Goal: Information Seeking & Learning: Learn about a topic

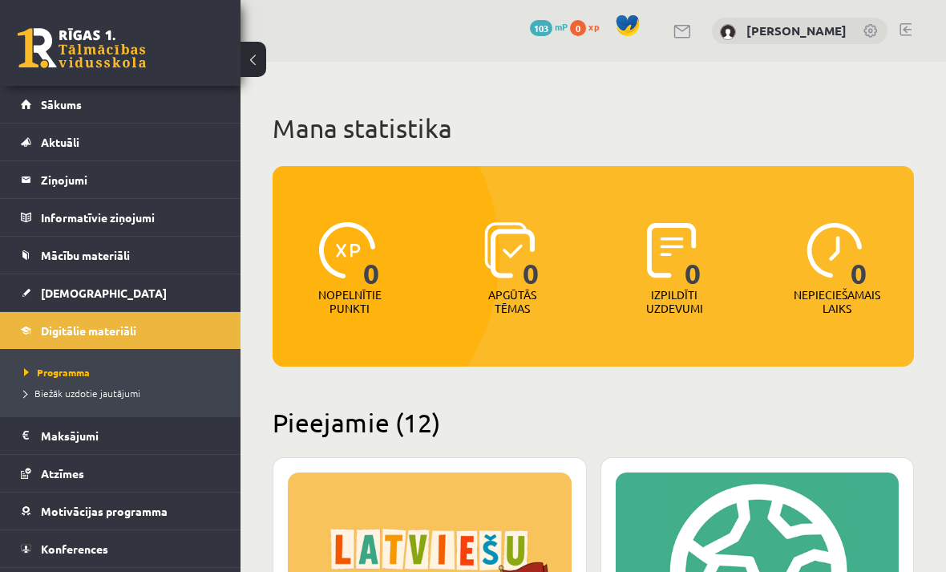
scroll to position [2214, 0]
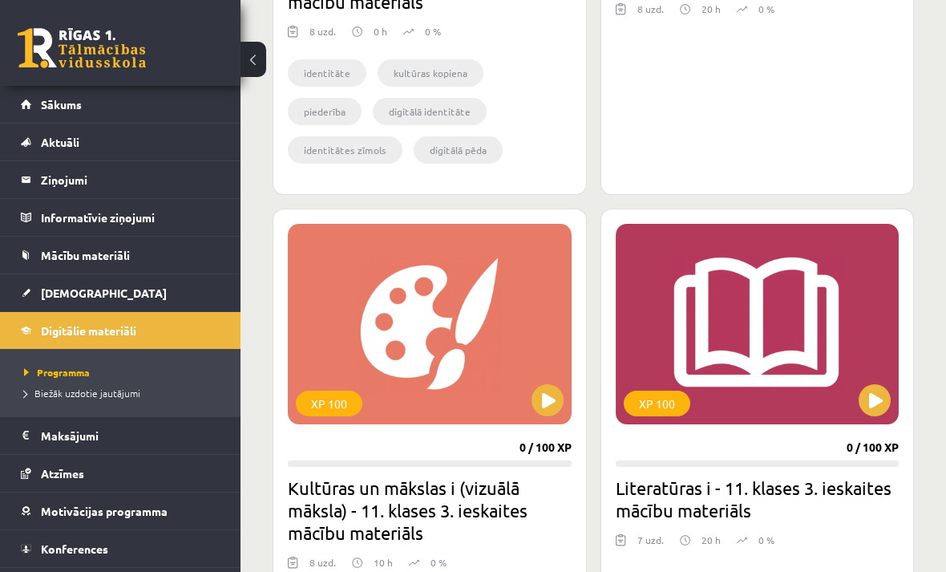
click at [247, 60] on button at bounding box center [254, 59] width 26 height 35
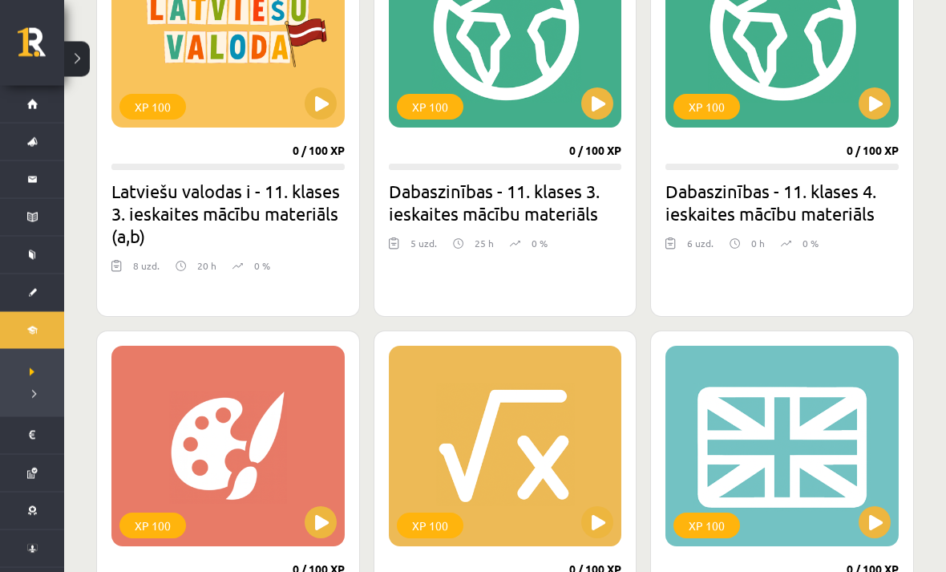
scroll to position [545, 0]
click at [22, 111] on link "Sākums" at bounding box center [32, 104] width 64 height 37
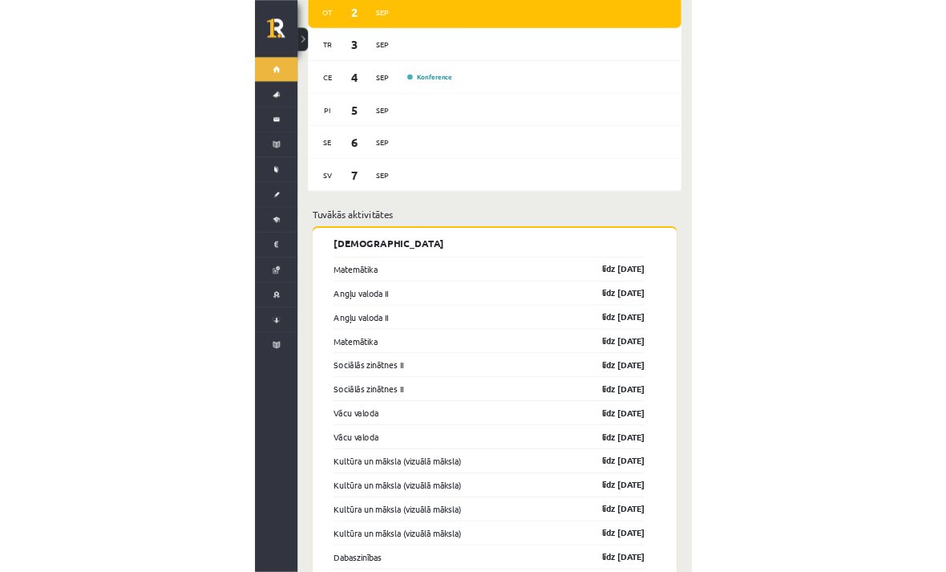
scroll to position [1466, 0]
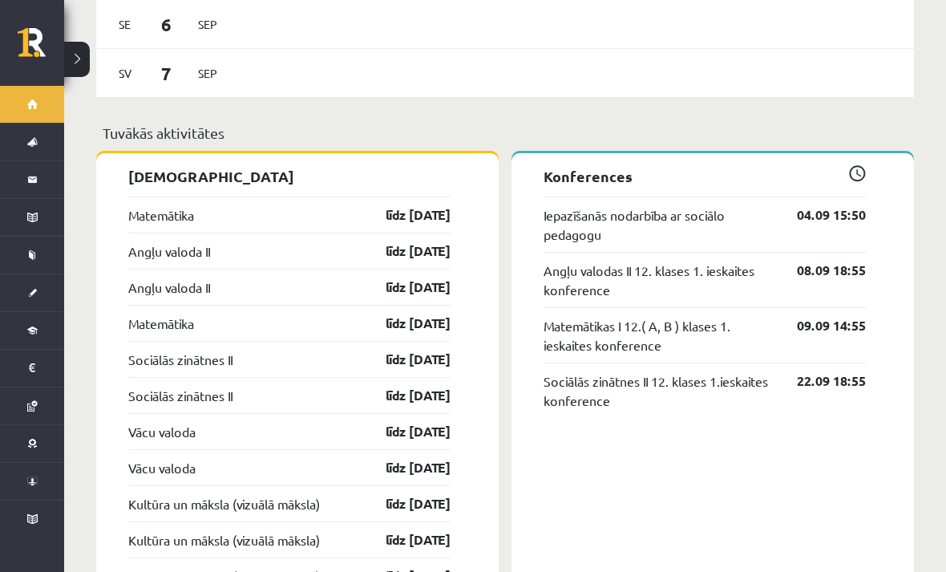
click at [79, 62] on button at bounding box center [77, 59] width 26 height 35
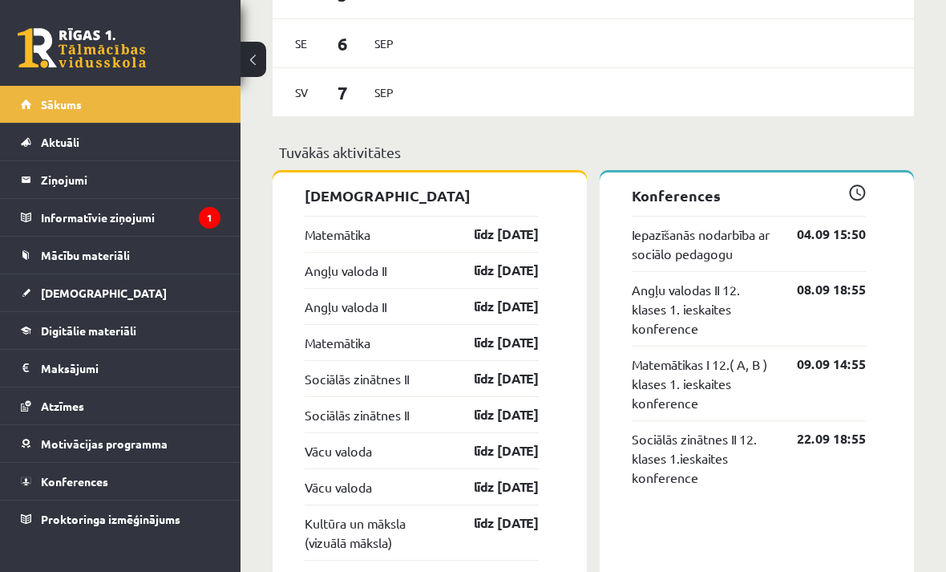
click at [352, 244] on link "Matemātika" at bounding box center [338, 233] width 66 height 19
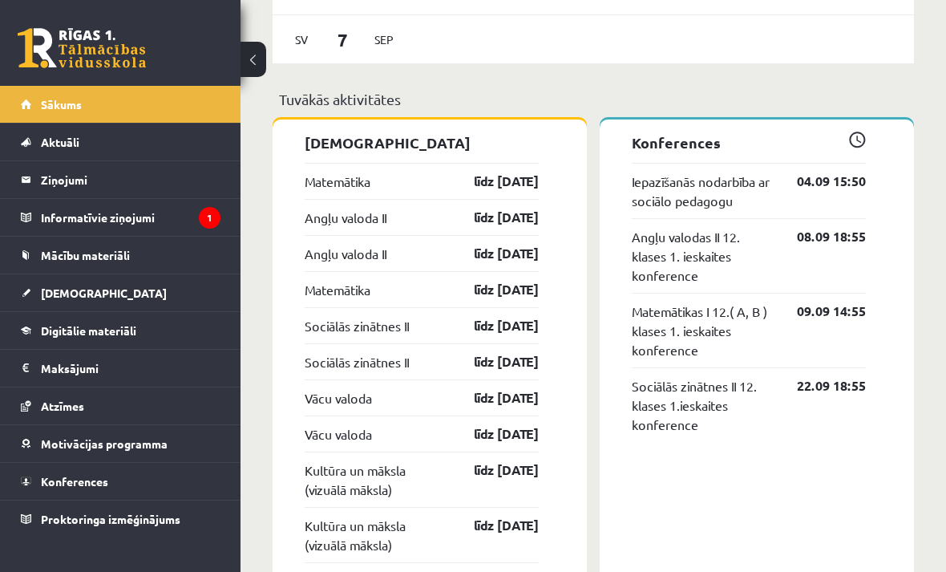
click at [376, 227] on link "Angļu valoda II" at bounding box center [346, 217] width 82 height 19
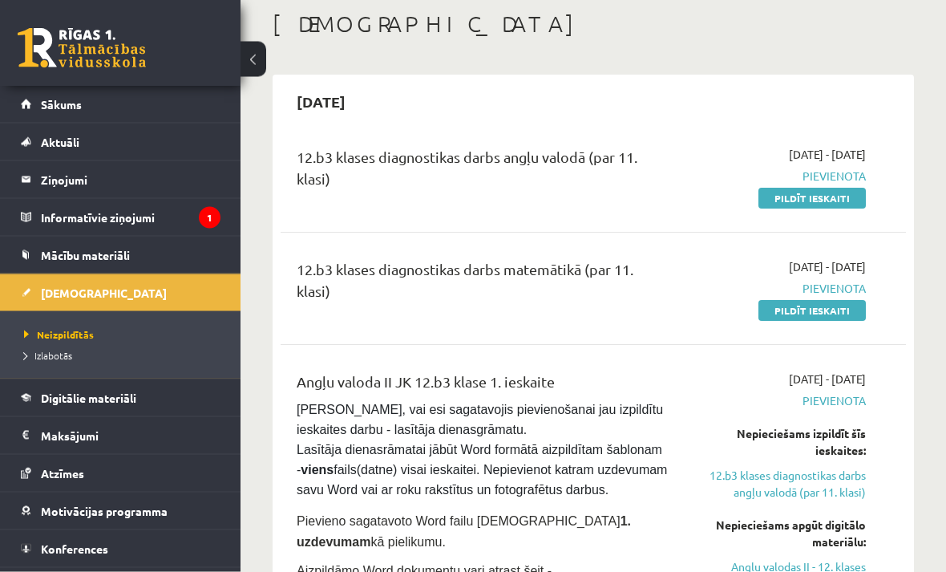
scroll to position [83, 0]
click at [191, 214] on legend "Informatīvie ziņojumi 1" at bounding box center [131, 217] width 180 height 37
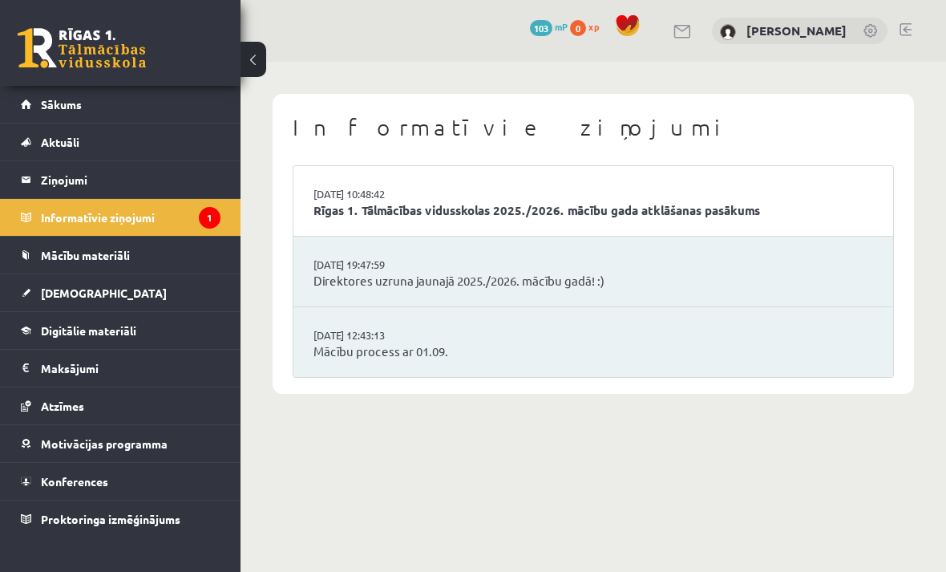
click at [638, 230] on li "02.09.2025 10:48:42 Rīgas 1. Tālmācības vidusskolas 2025./2026. mācību gada atk…" at bounding box center [593, 201] width 600 height 71
click at [757, 208] on link "Rīgas 1. Tālmācības vidusskolas 2025./2026. mācību gada atklāšanas pasākums" at bounding box center [593, 210] width 560 height 18
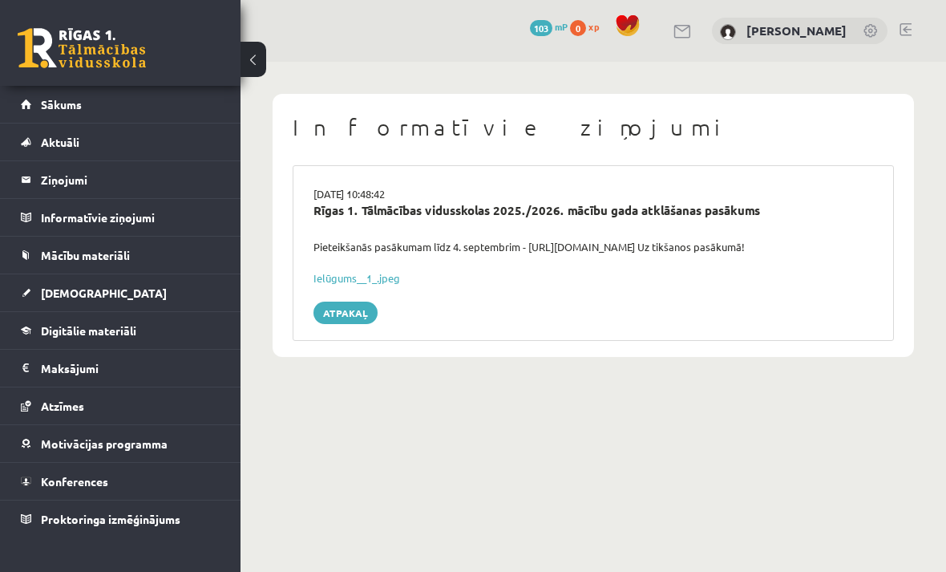
click at [169, 337] on link "Digitālie materiāli" at bounding box center [121, 330] width 200 height 37
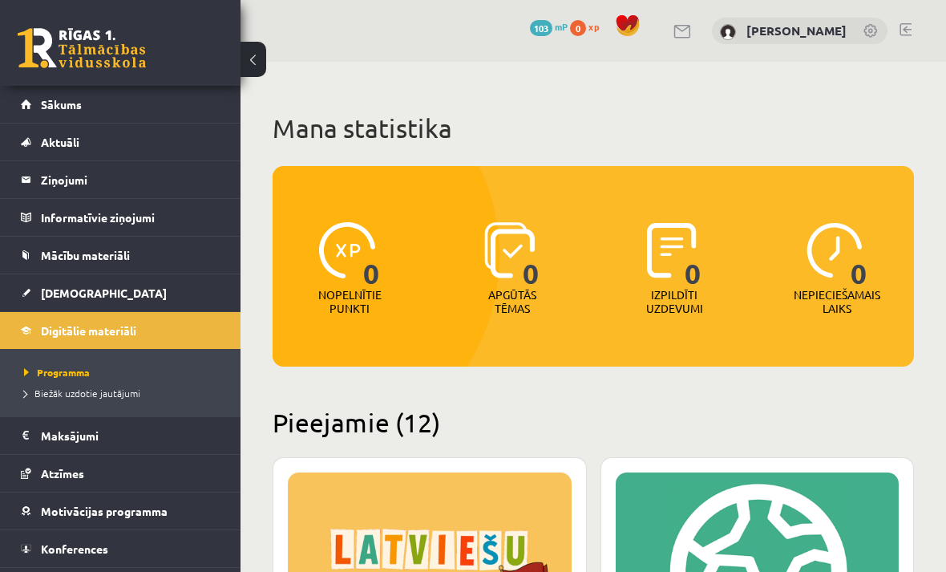
click at [261, 58] on button at bounding box center [254, 59] width 26 height 35
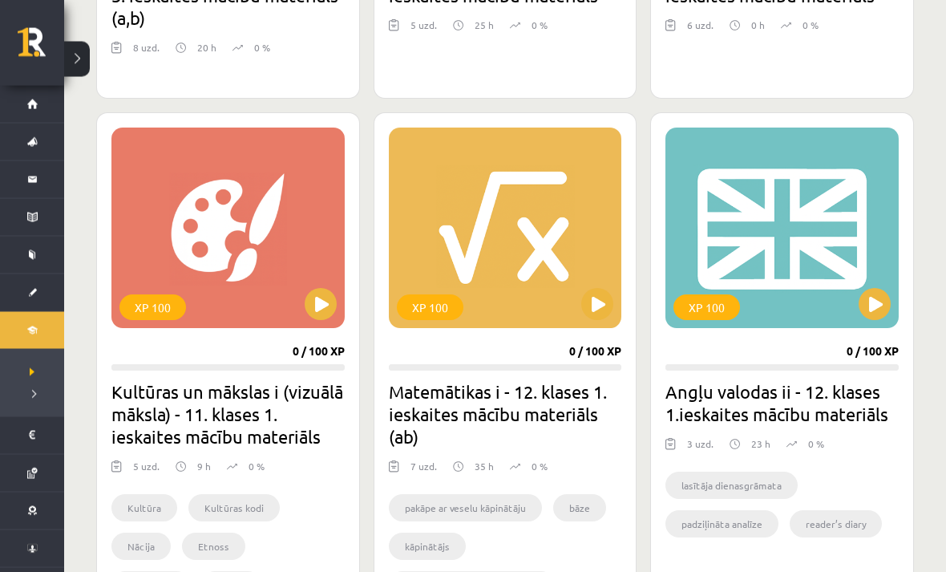
scroll to position [841, 0]
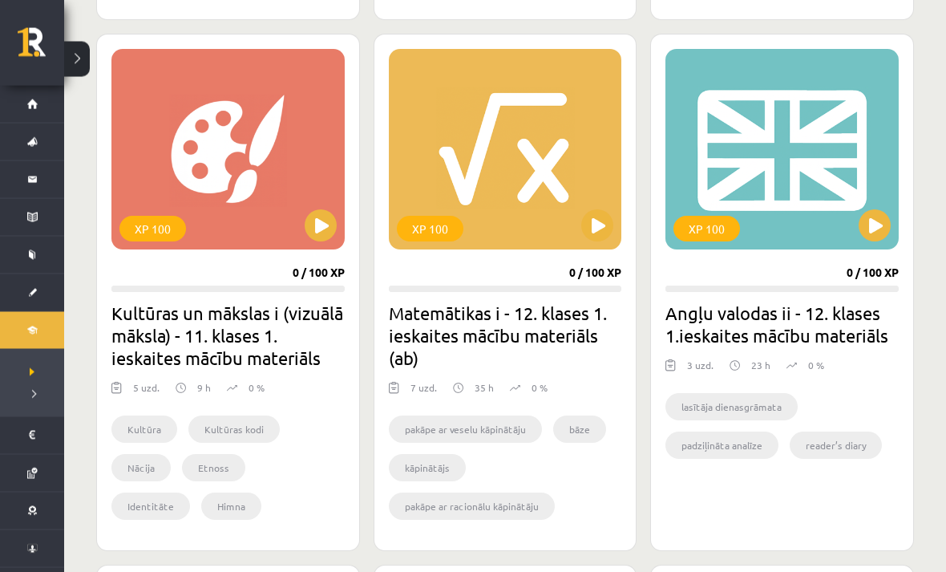
click at [881, 229] on button at bounding box center [875, 226] width 32 height 32
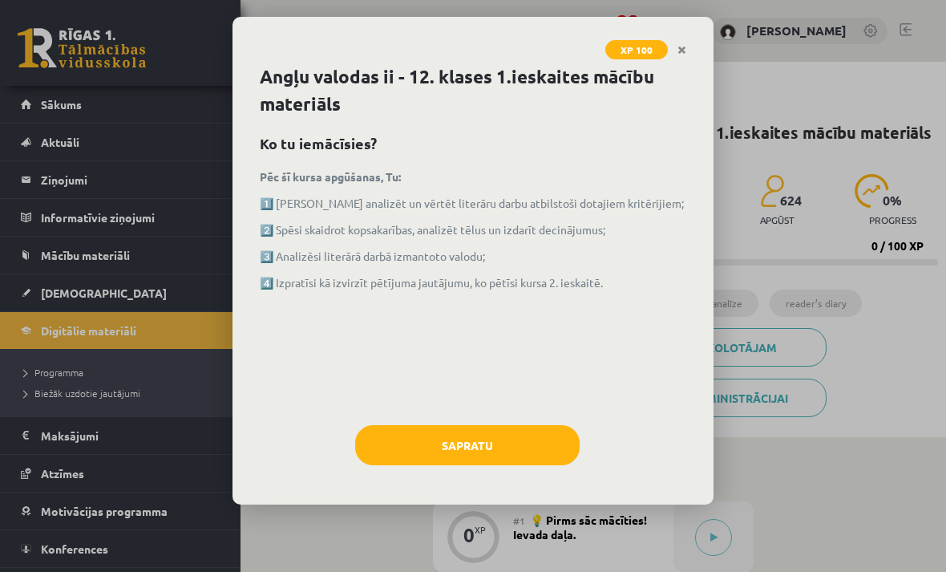
click at [486, 473] on div "Sapratu" at bounding box center [473, 451] width 426 height 52
click at [435, 461] on button "Sapratu" at bounding box center [467, 445] width 224 height 40
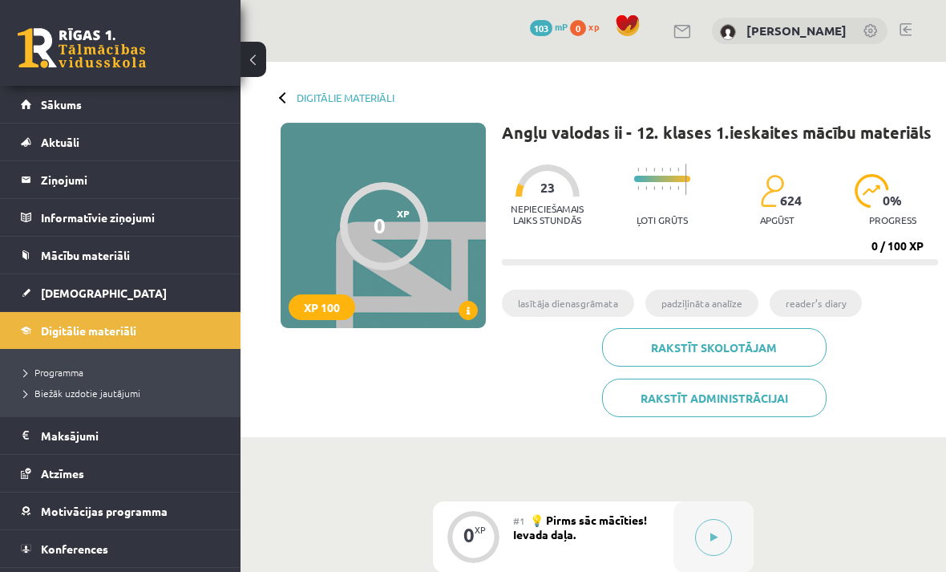
click at [153, 111] on link "Sākums" at bounding box center [121, 104] width 200 height 37
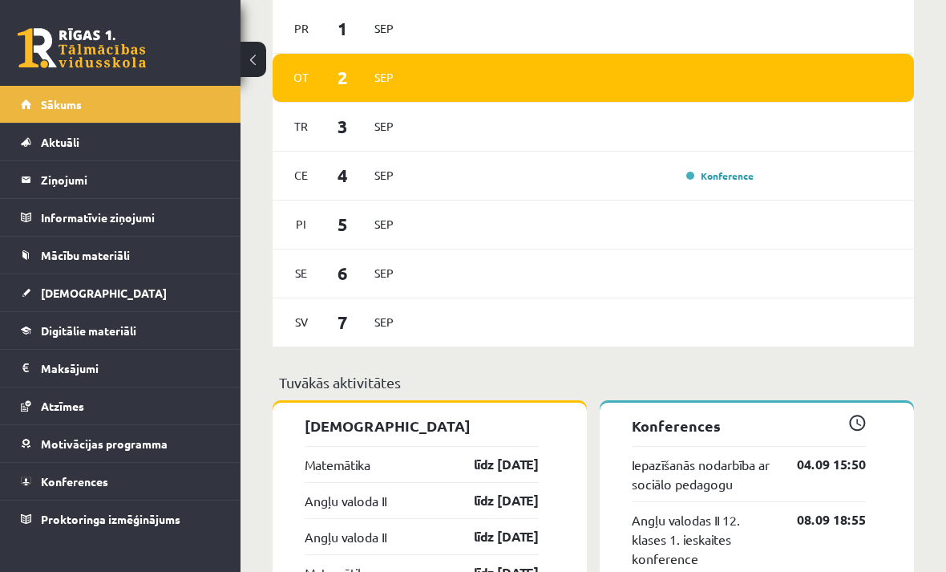
scroll to position [1239, 0]
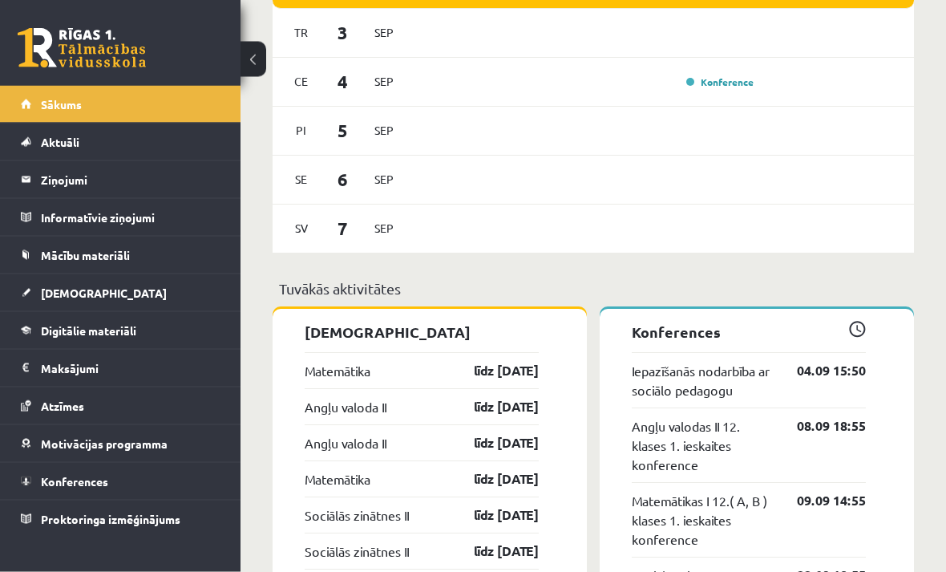
click at [354, 417] on link "Angļu valoda II" at bounding box center [346, 407] width 82 height 19
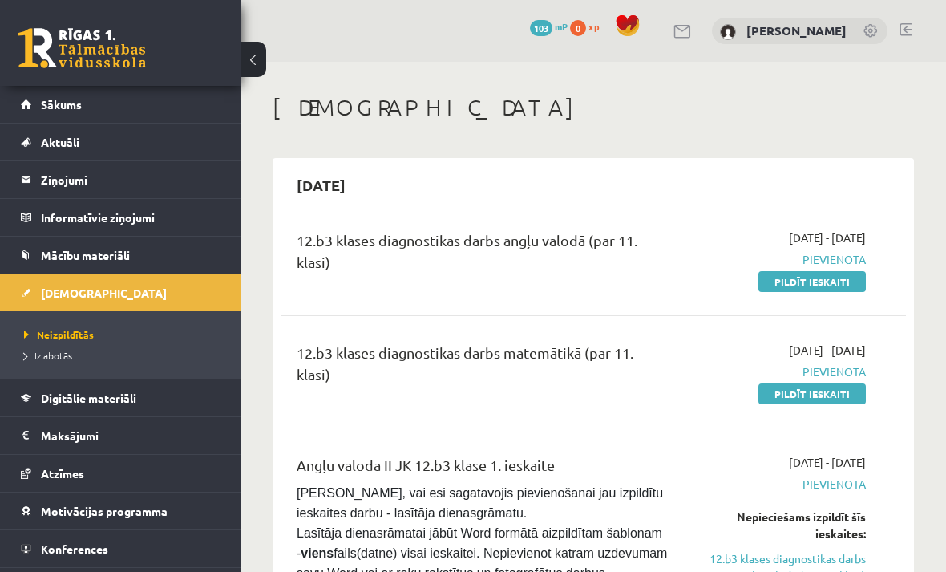
click at [824, 241] on span "[DATE] - [DATE]" at bounding box center [827, 237] width 77 height 17
click at [851, 257] on span "Pievienota" at bounding box center [779, 259] width 174 height 17
click at [584, 239] on div "12.b3 klases diagnostikas darbs angļu valodā (par 11. klasi)" at bounding box center [482, 254] width 371 height 51
click at [495, 281] on div "12.b3 klases diagnostikas darbs angļu valodā (par 11. klasi)" at bounding box center [482, 259] width 395 height 60
click at [30, 402] on link "Digitālie materiāli" at bounding box center [121, 397] width 200 height 37
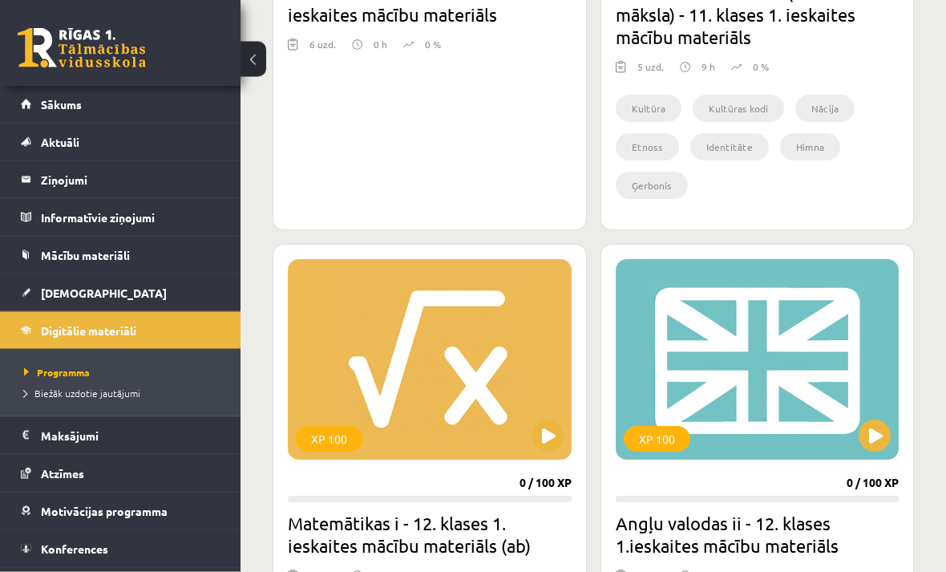
scroll to position [1140, 0]
click at [712, 535] on h2 "Angļu valodas ii - 12. klases 1.ieskaites mācību materiāls" at bounding box center [758, 533] width 284 height 45
click at [244, 52] on button at bounding box center [254, 59] width 26 height 35
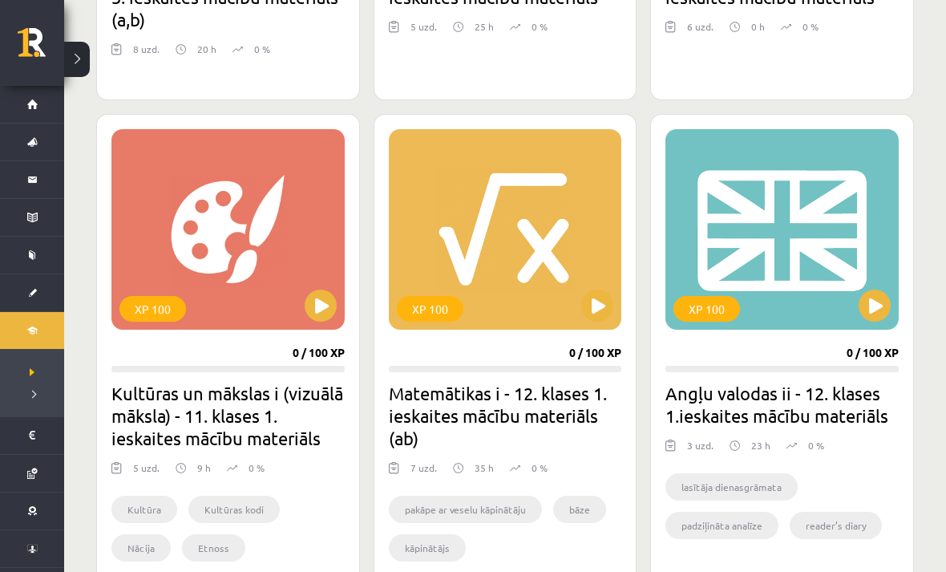
scroll to position [766, 0]
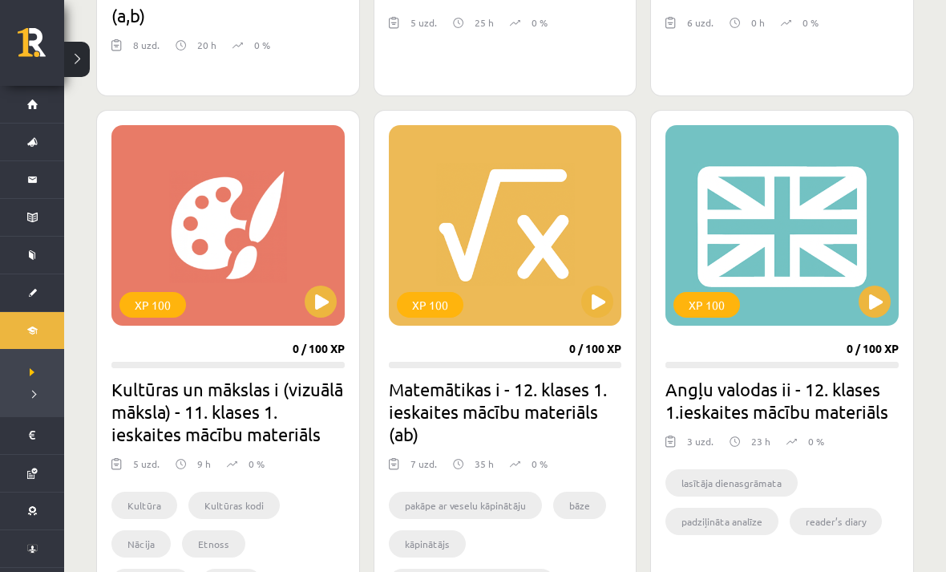
click at [872, 303] on button at bounding box center [875, 301] width 32 height 32
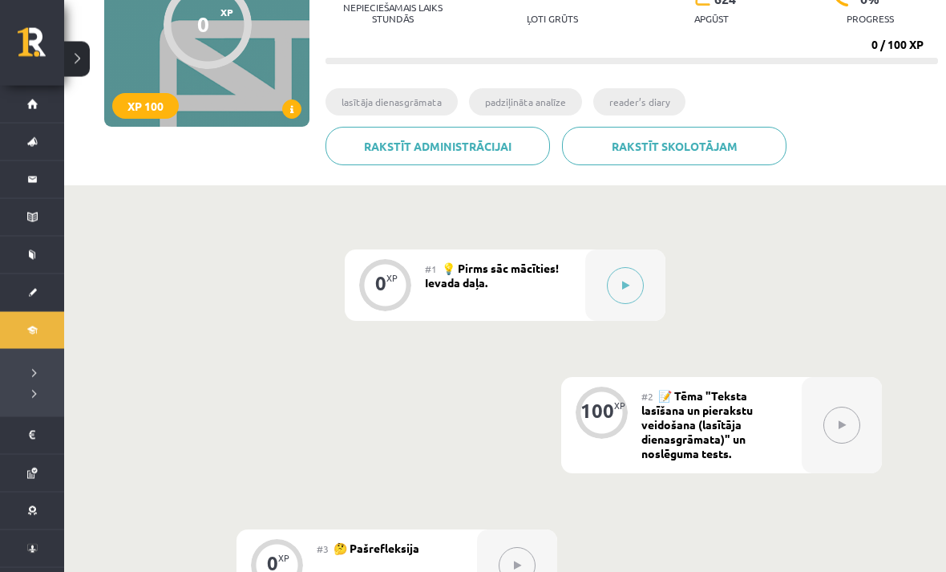
click at [625, 297] on button at bounding box center [625, 286] width 37 height 37
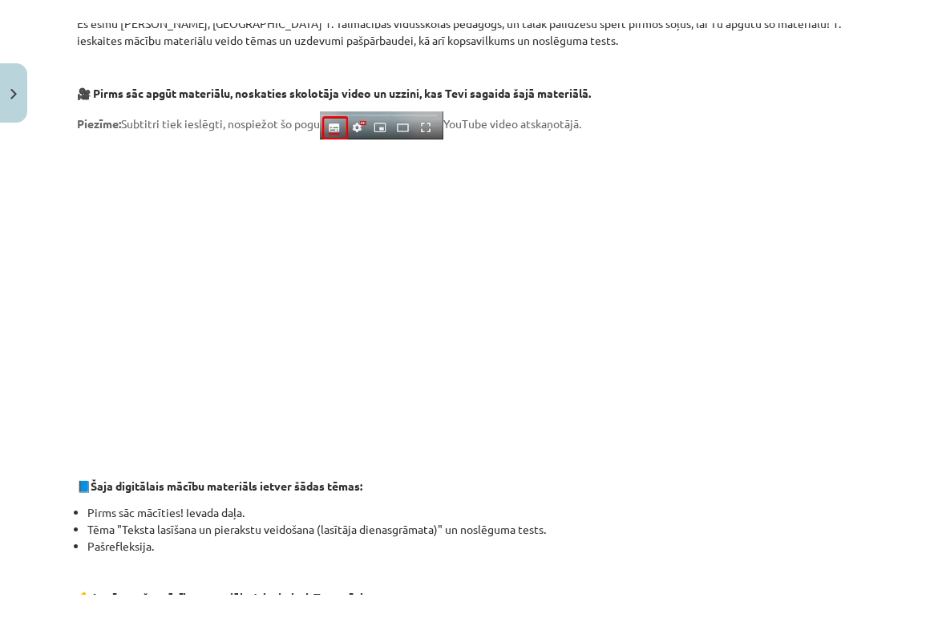
scroll to position [312, 0]
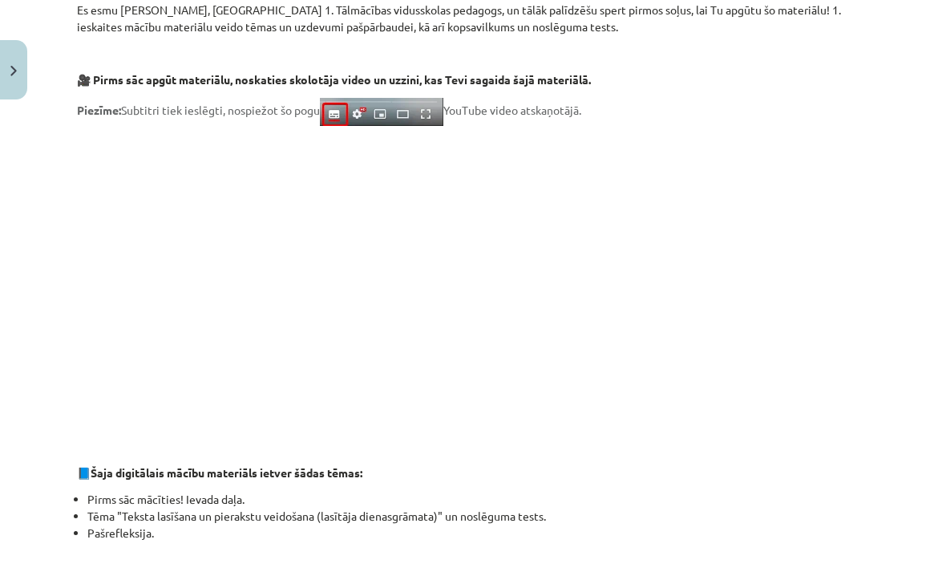
click at [855, 155] on p at bounding box center [473, 281] width 792 height 293
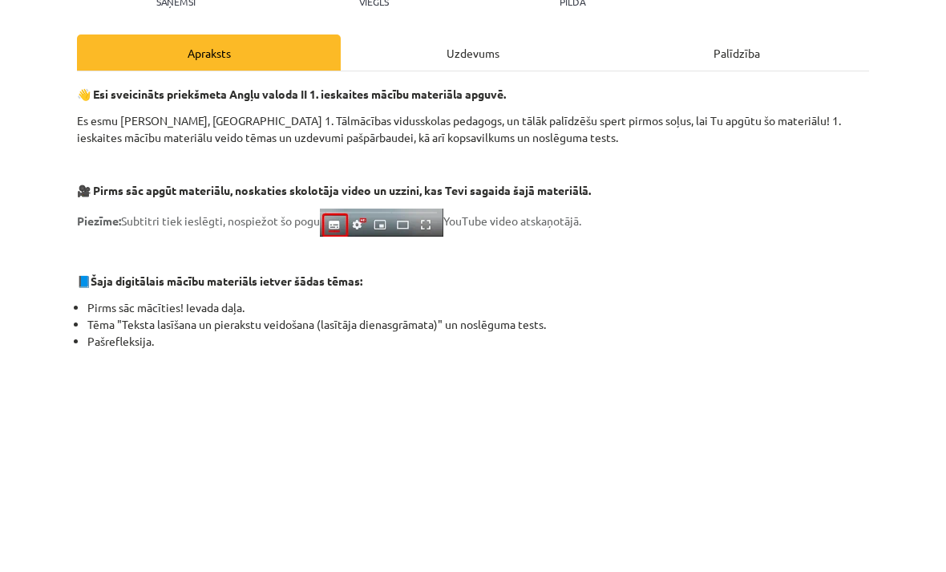
scroll to position [0, 0]
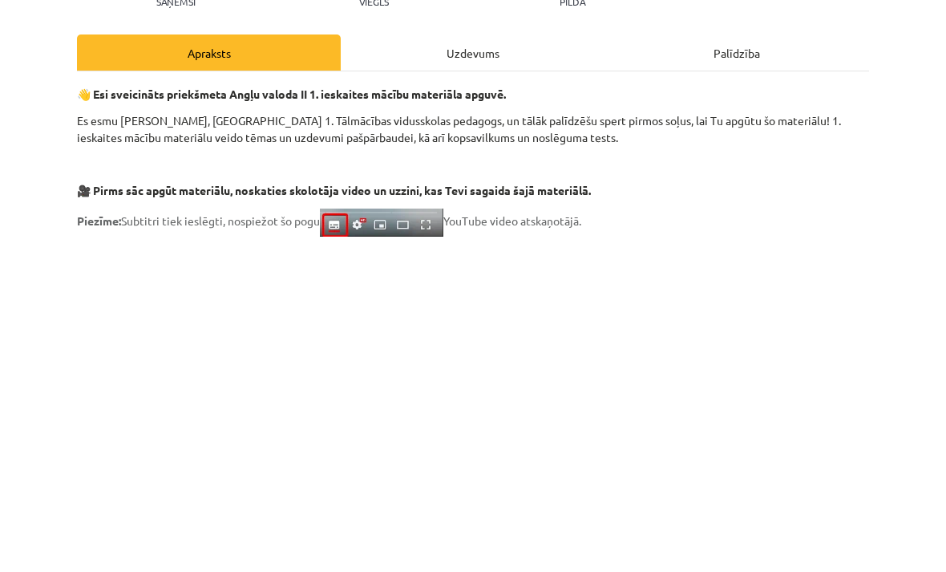
click at [22, 59] on div "Mācību tēma: Angļu valodas ii - 12. klases 1.ieskaites mācību materiāls #1 💡 Pi…" at bounding box center [473, 286] width 946 height 572
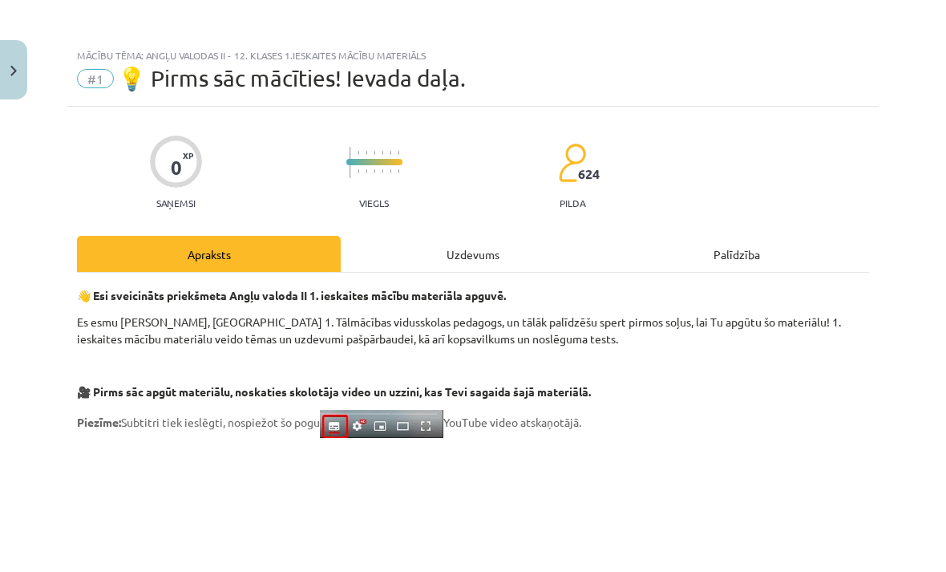
click at [23, 67] on button "Close" at bounding box center [13, 69] width 27 height 59
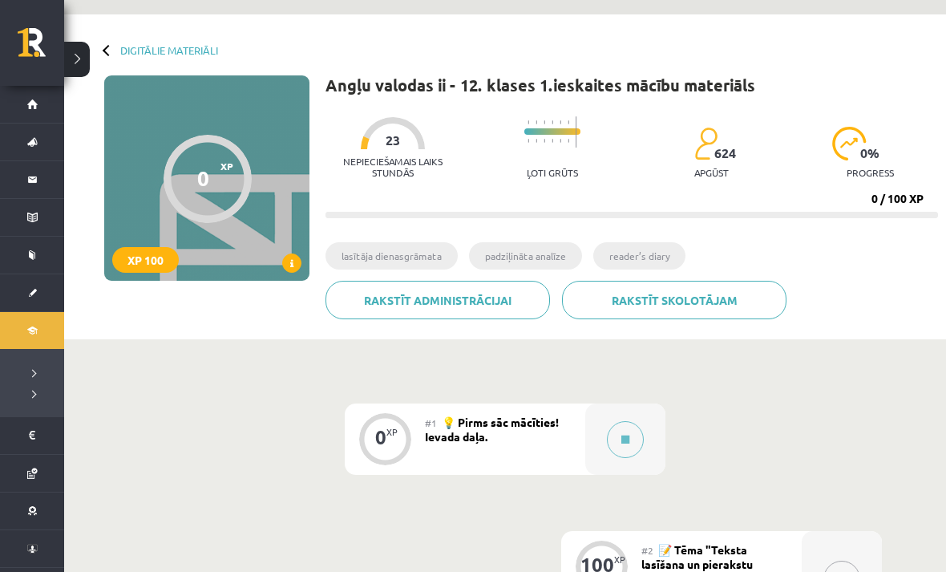
scroll to position [46, 0]
click at [83, 57] on button at bounding box center [77, 59] width 26 height 35
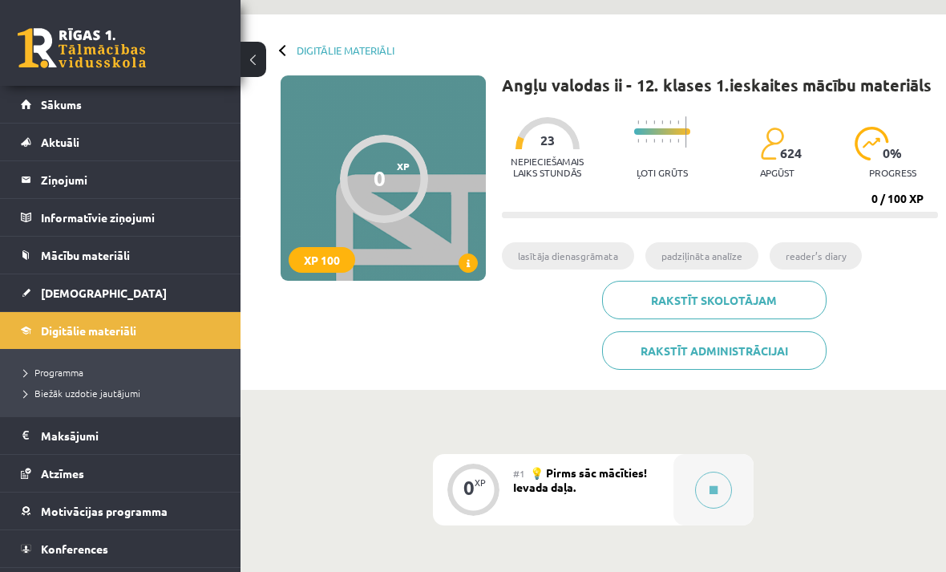
click at [159, 287] on link "[DEMOGRAPHIC_DATA]" at bounding box center [121, 292] width 200 height 37
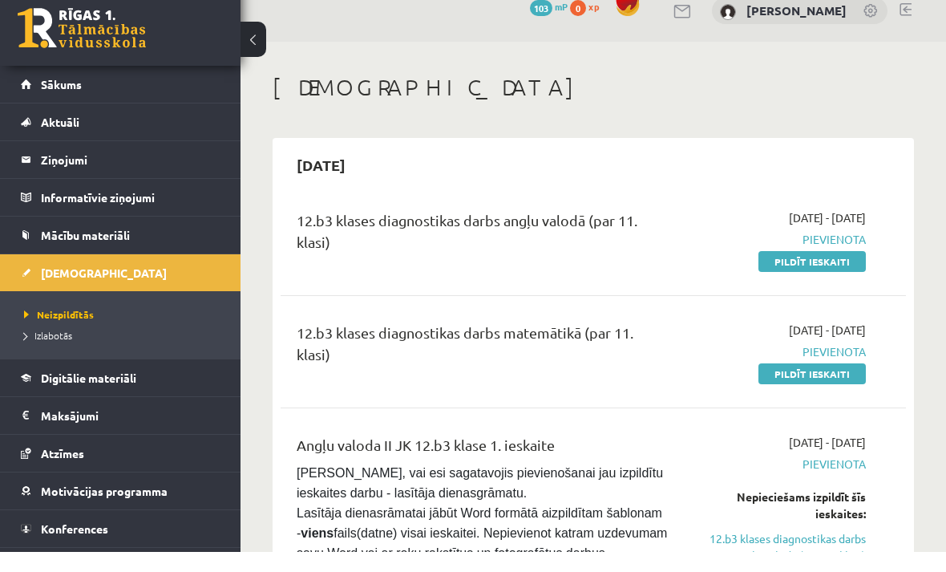
scroll to position [20, 0]
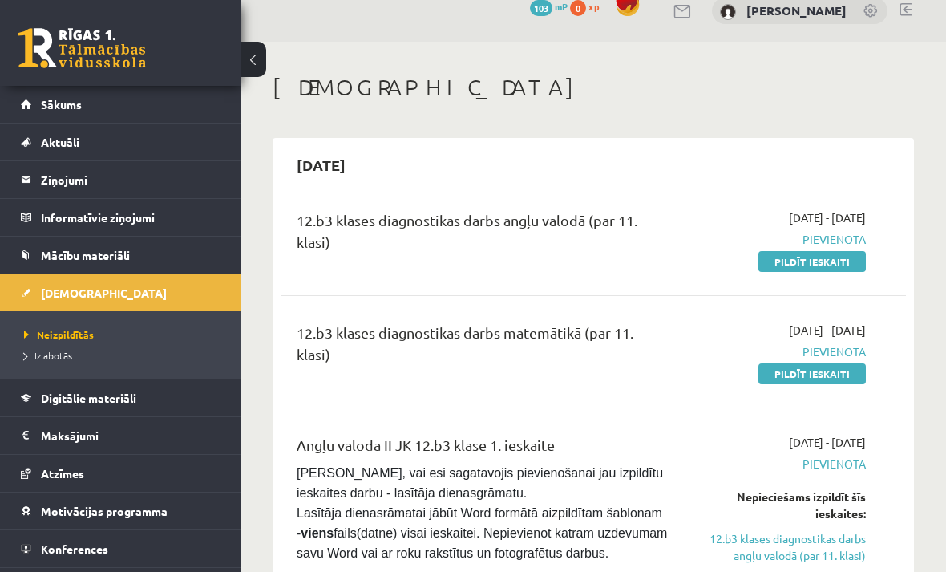
click at [34, 109] on link "Sākums" at bounding box center [121, 104] width 200 height 37
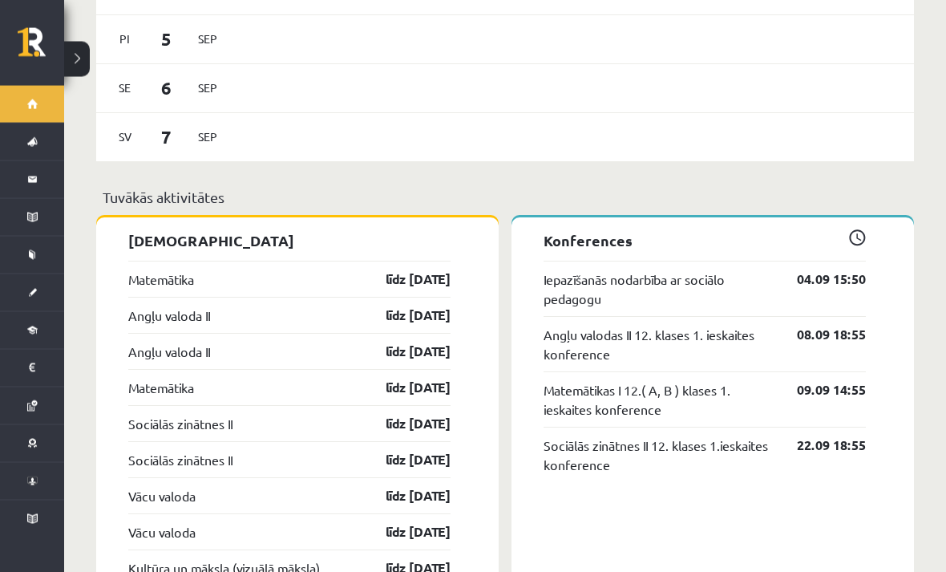
scroll to position [1310, 0]
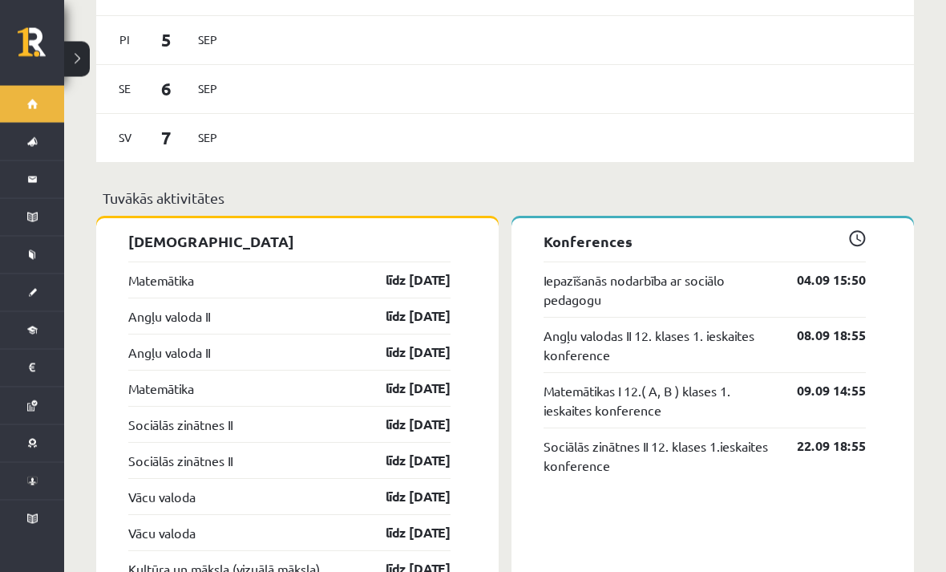
click at [76, 55] on button at bounding box center [77, 59] width 26 height 35
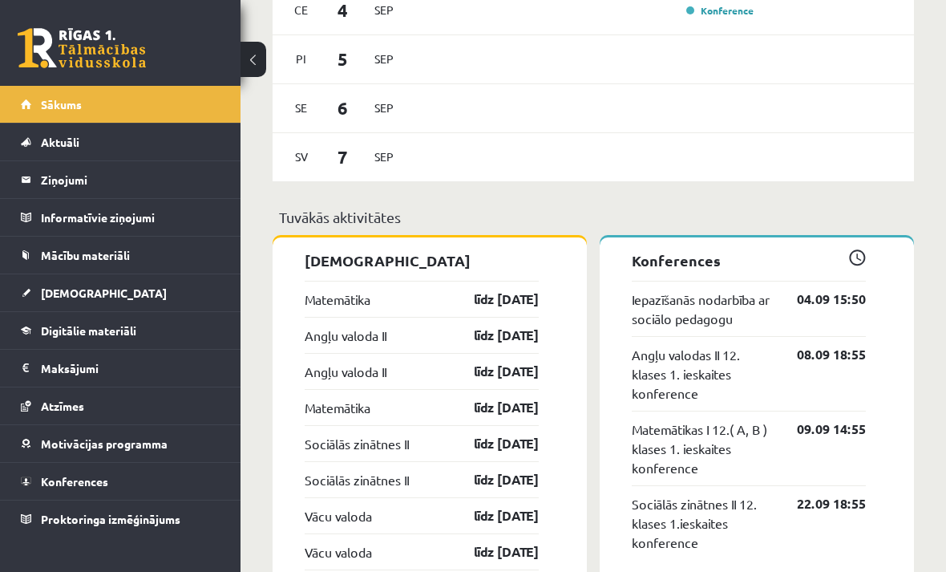
click at [172, 298] on link "[DEMOGRAPHIC_DATA]" at bounding box center [121, 292] width 200 height 37
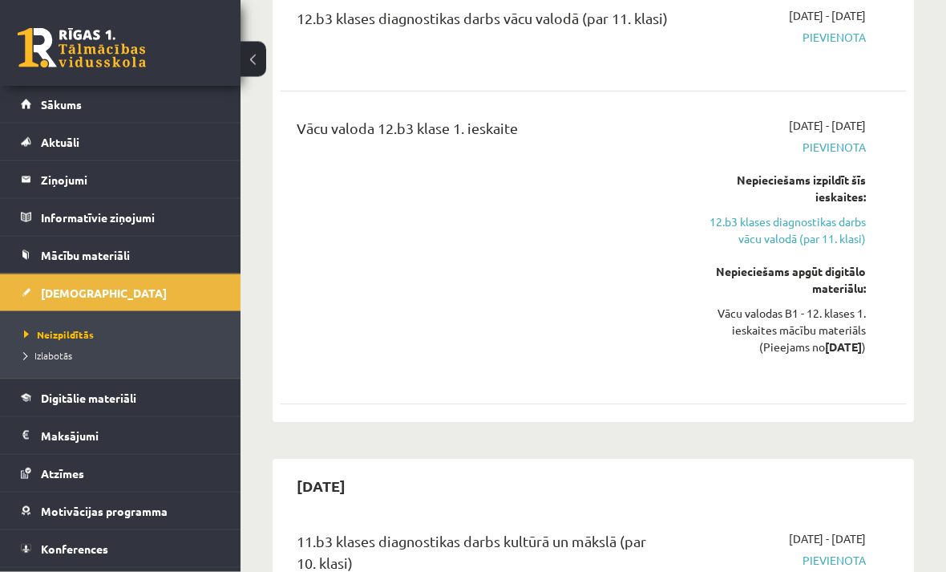
scroll to position [2140, 0]
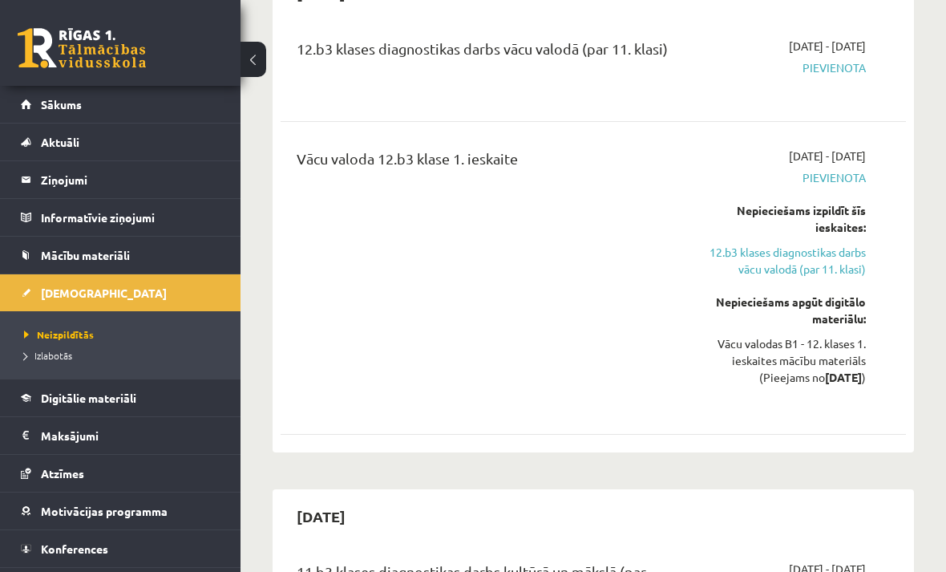
click at [186, 97] on link "Sākums" at bounding box center [121, 104] width 200 height 37
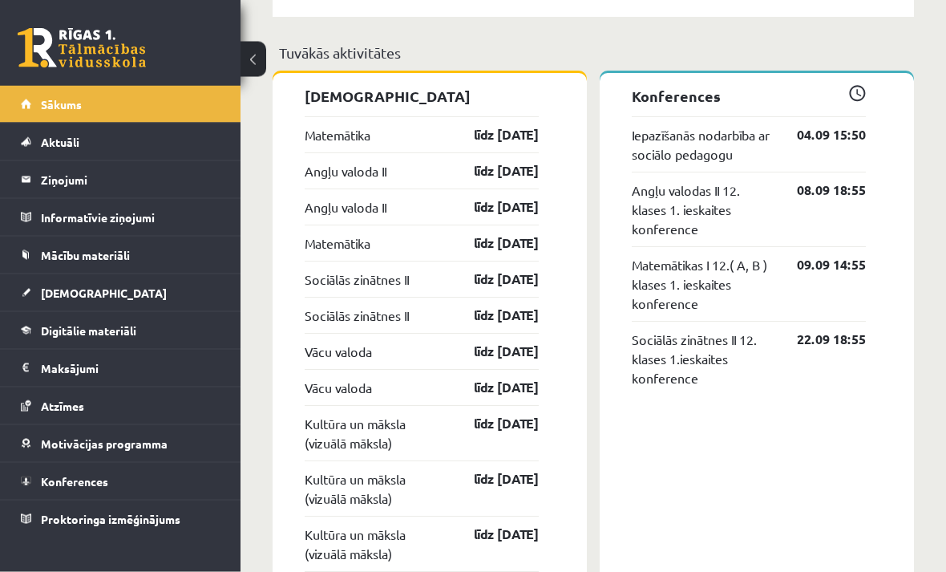
scroll to position [1475, 0]
click at [172, 452] on link "Motivācijas programma" at bounding box center [121, 443] width 200 height 37
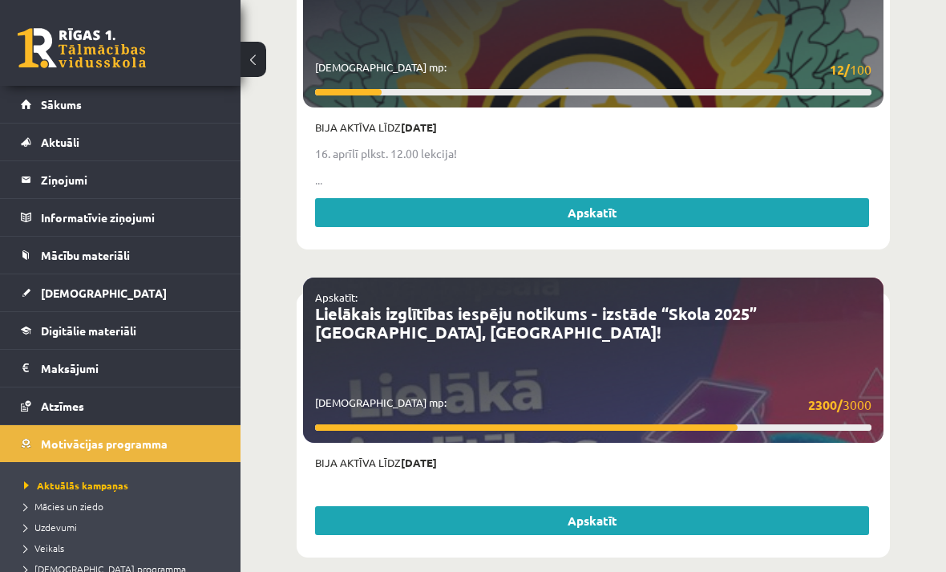
click at [115, 280] on link "[DEMOGRAPHIC_DATA]" at bounding box center [121, 292] width 200 height 37
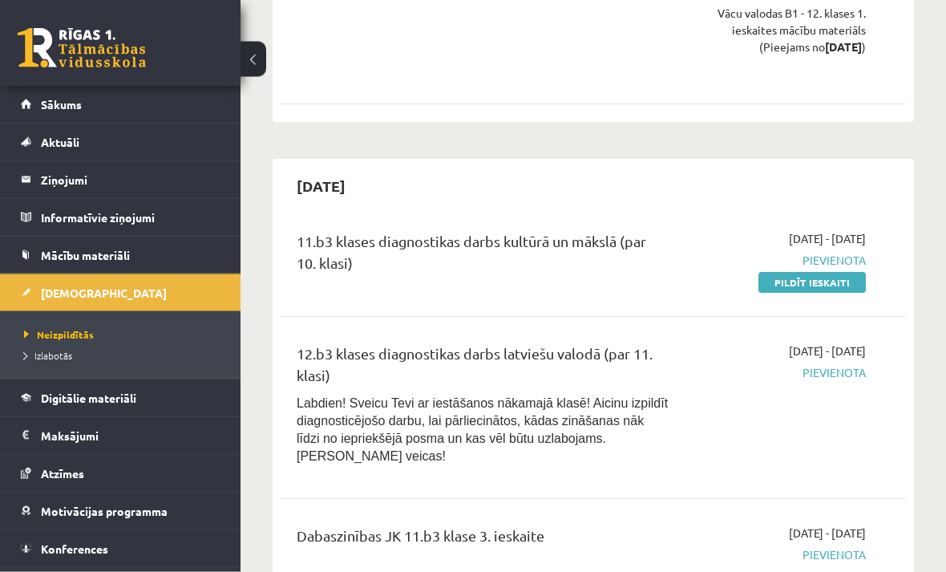
scroll to position [2464, 0]
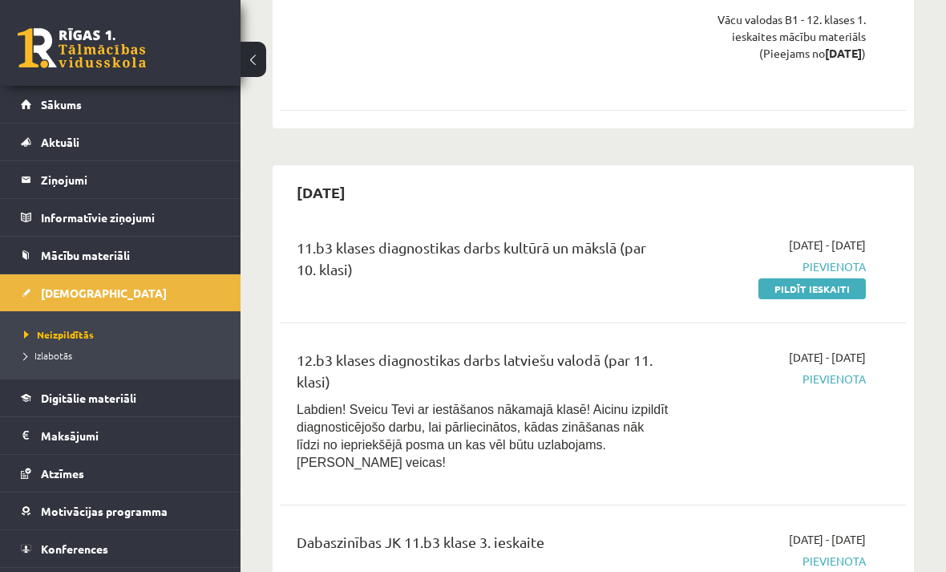
click at [512, 220] on div "11.b3 klases diagnostikas darbs kultūrā un mākslā (par 10. klasi) [DATE] - [DAT…" at bounding box center [593, 266] width 625 height 92
click at [56, 52] on link at bounding box center [82, 48] width 128 height 40
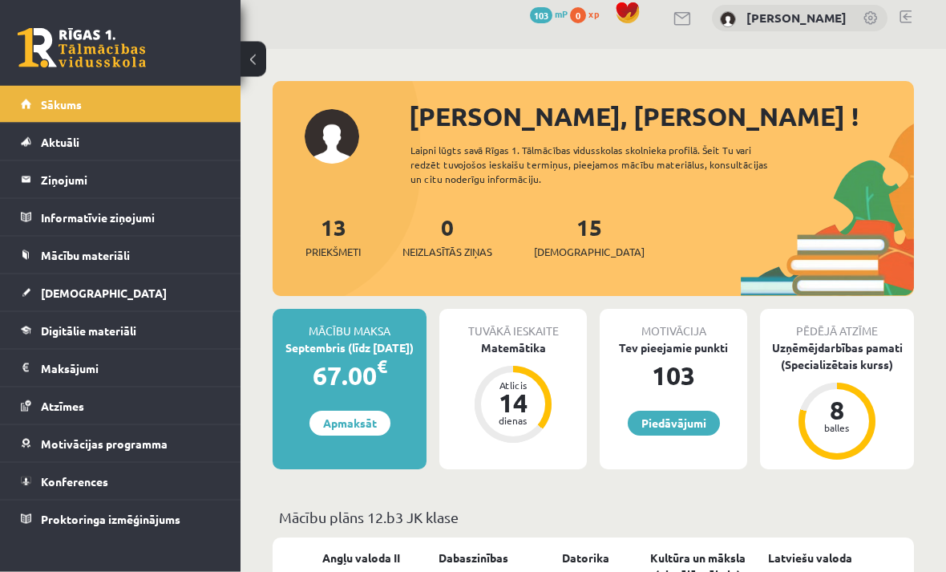
scroll to position [13, 0]
click at [127, 328] on span "Digitālie materiāli" at bounding box center [88, 330] width 95 height 14
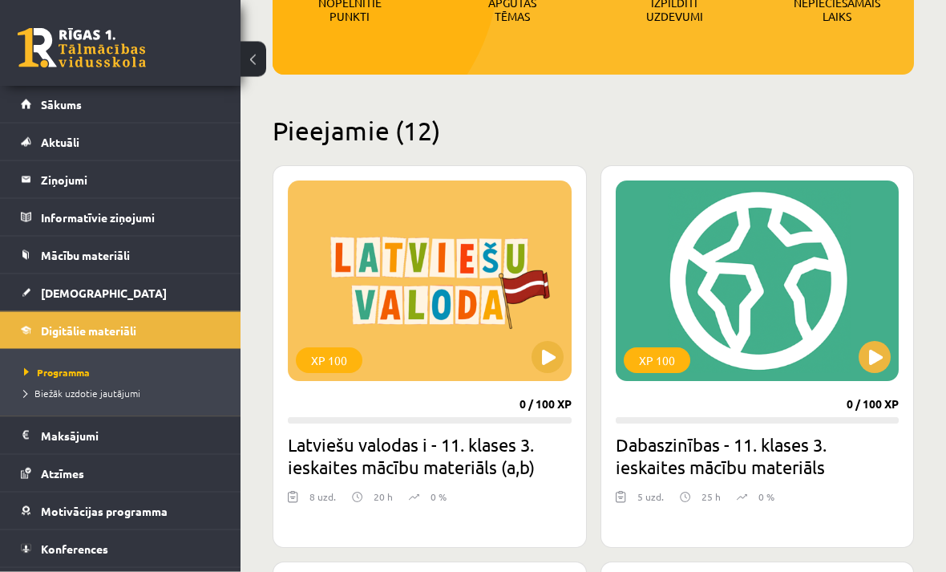
scroll to position [329, 0]
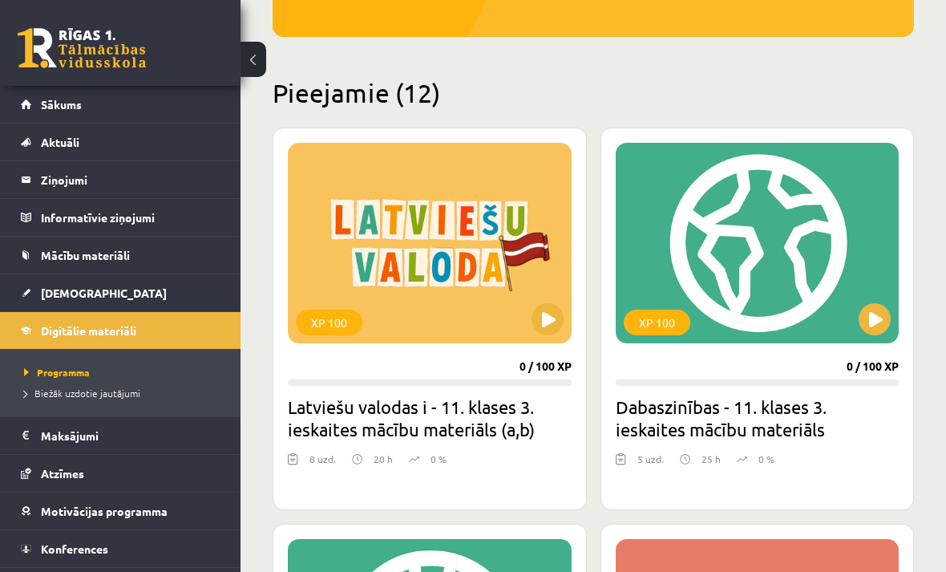
click at [254, 60] on button at bounding box center [254, 59] width 26 height 35
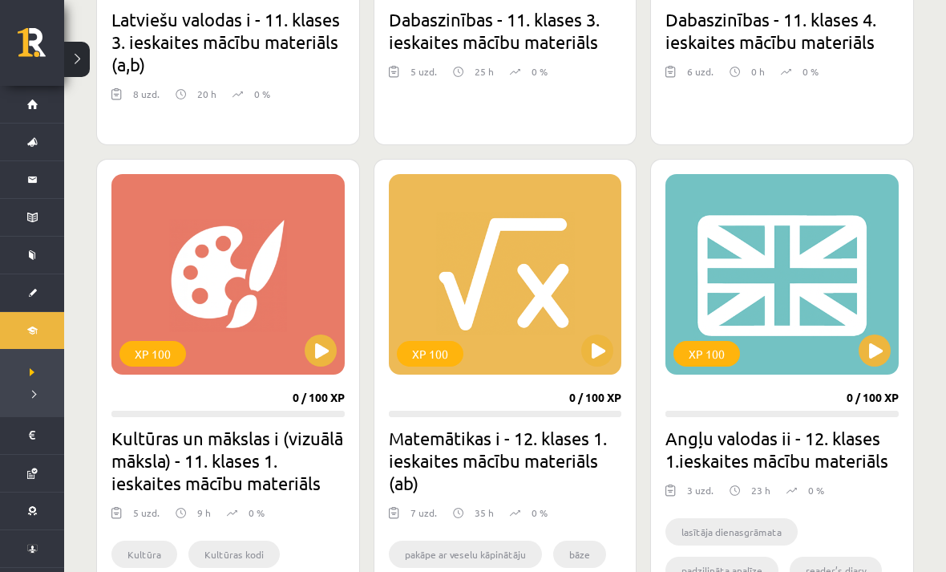
scroll to position [718, 0]
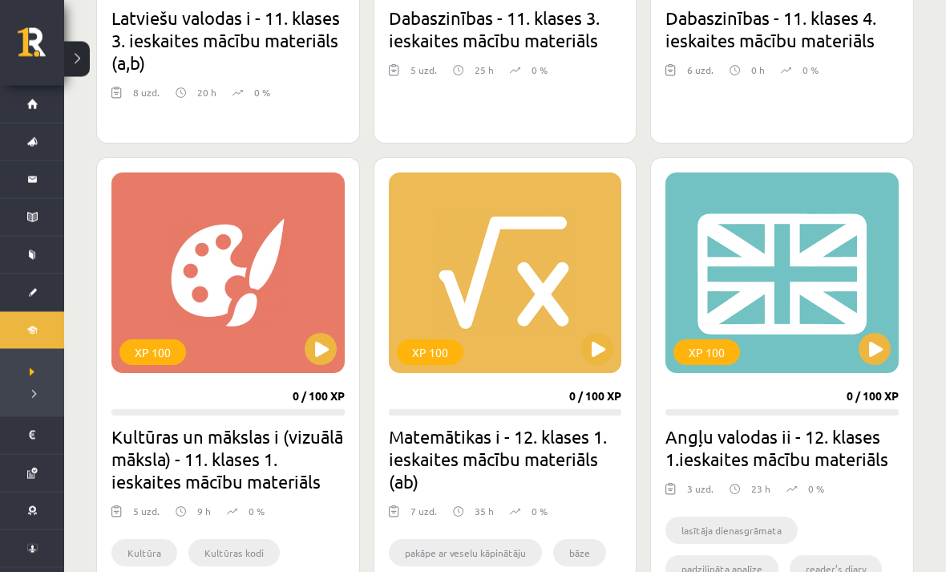
click at [881, 341] on button at bounding box center [875, 349] width 32 height 32
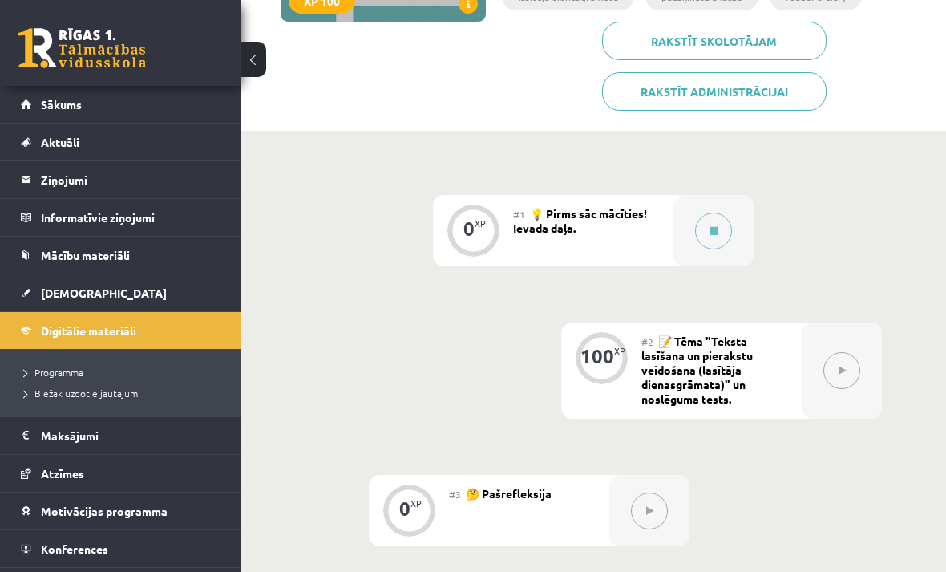
scroll to position [305, 0]
click at [541, 231] on span "💡 Pirms sāc mācīties! Ievada daļa." at bounding box center [580, 221] width 134 height 29
click at [584, 224] on div "#1 💡 Pirms sāc mācīties! Ievada daļa." at bounding box center [593, 231] width 160 height 71
click at [722, 216] on button at bounding box center [713, 231] width 37 height 37
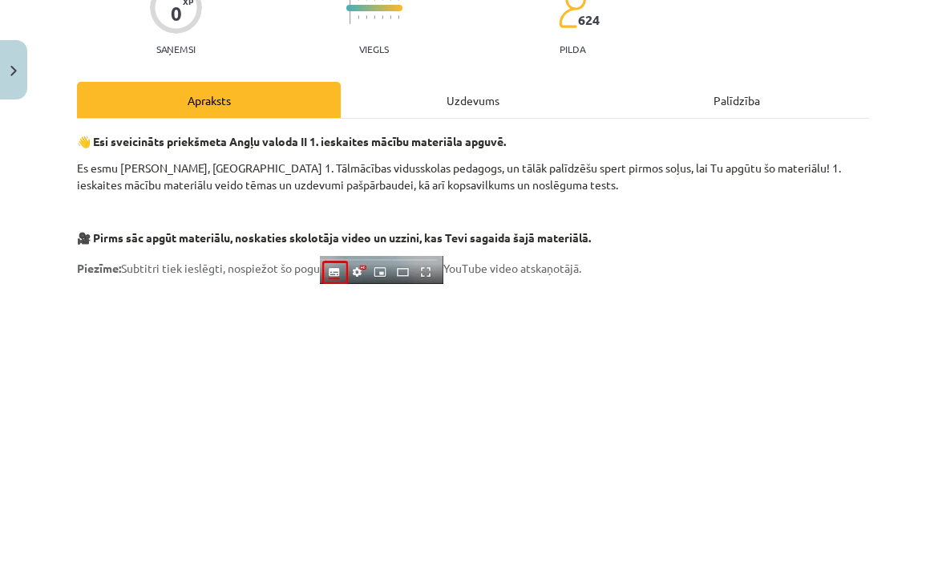
scroll to position [156, 0]
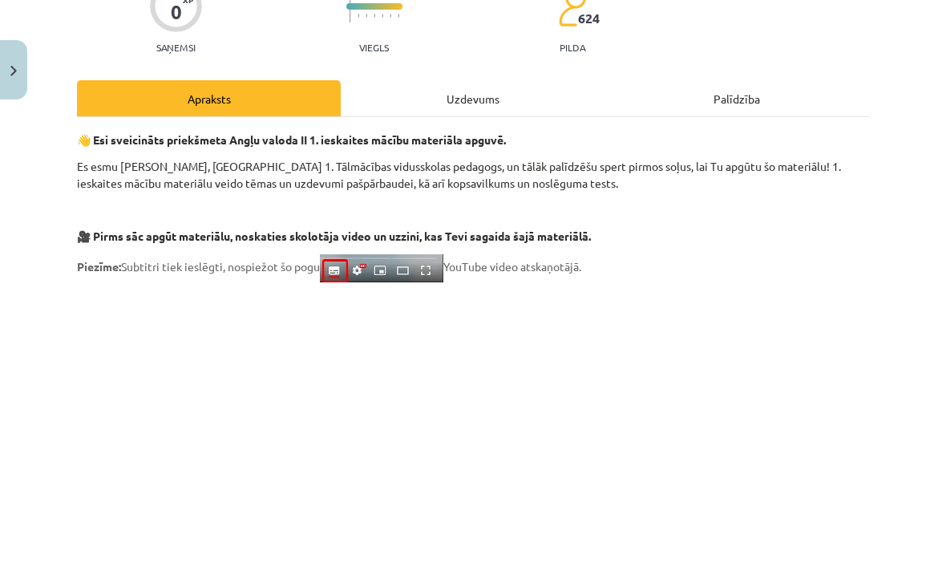
click at [488, 103] on div "Uzdevums" at bounding box center [473, 98] width 264 height 36
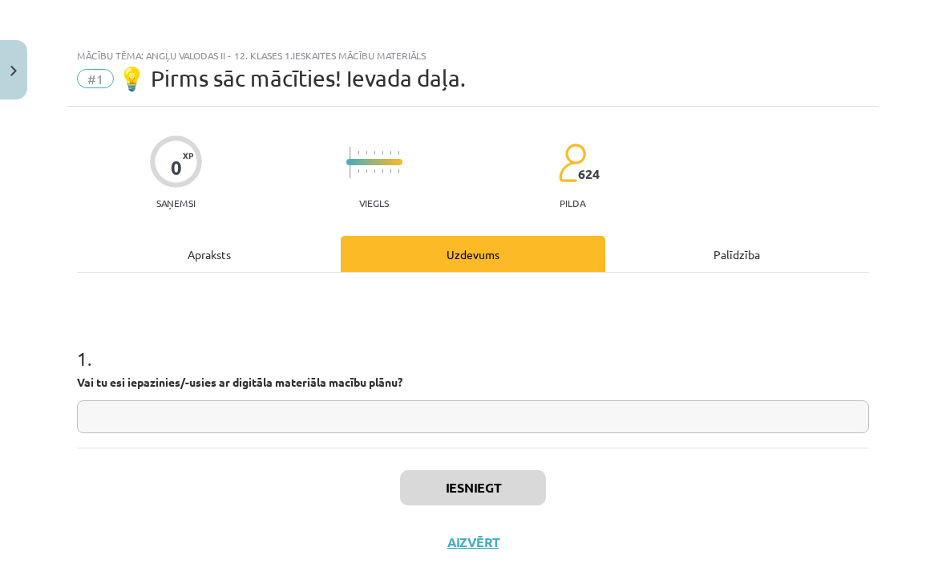
click at [273, 257] on div "Apraksts" at bounding box center [209, 254] width 264 height 36
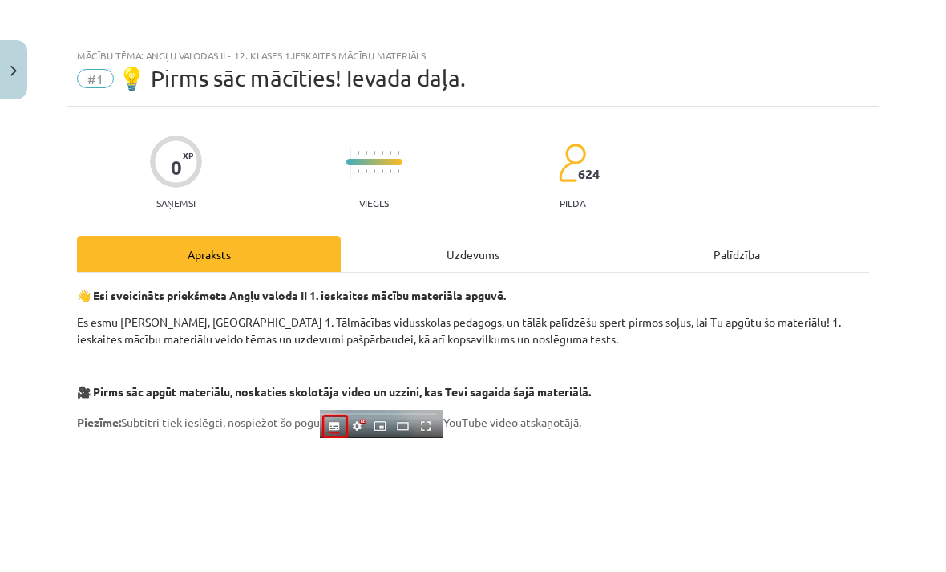
click at [468, 253] on div "Uzdevums" at bounding box center [473, 254] width 264 height 36
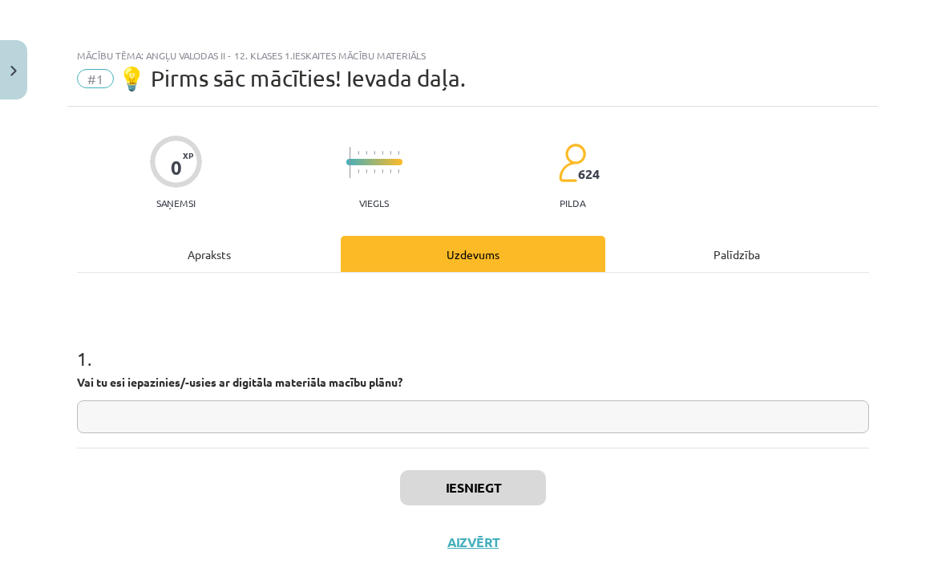
click at [212, 270] on div "Apraksts" at bounding box center [209, 254] width 264 height 36
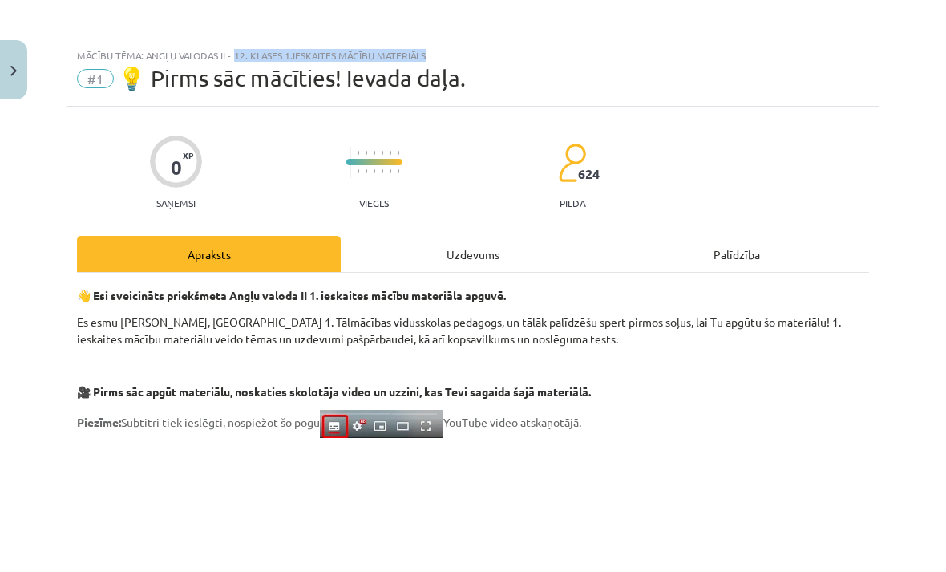
click at [566, 75] on div "#1 💡 Pirms sāc mācīties! Ievada daļa." at bounding box center [473, 79] width 792 height 26
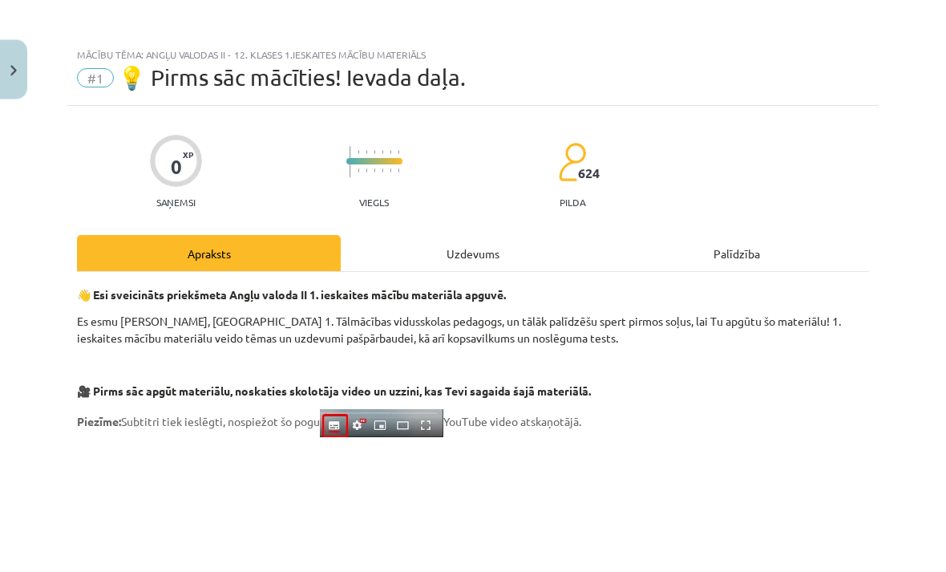
click at [26, 74] on button "Close" at bounding box center [13, 69] width 27 height 59
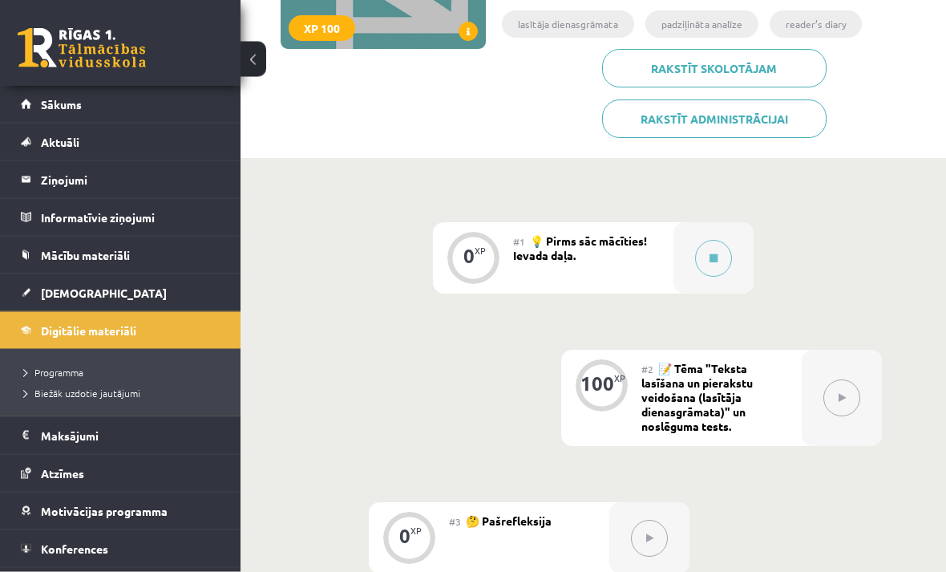
scroll to position [352, 0]
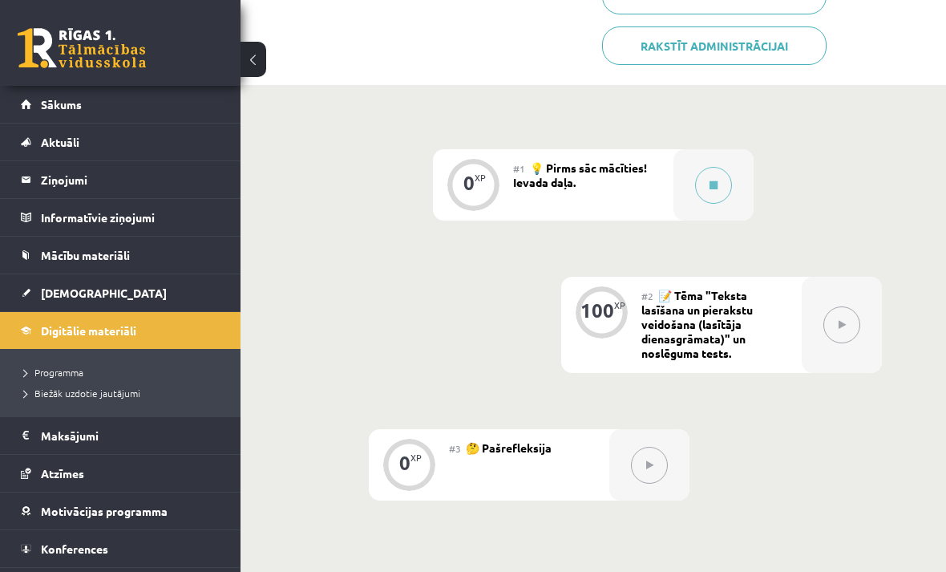
click at [67, 367] on span "Programma" at bounding box center [53, 372] width 59 height 13
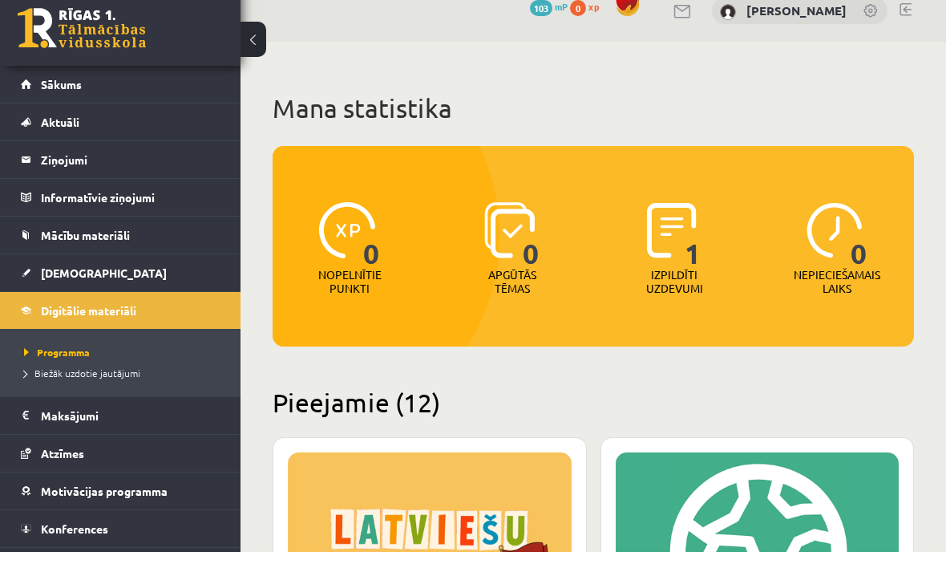
scroll to position [20, 0]
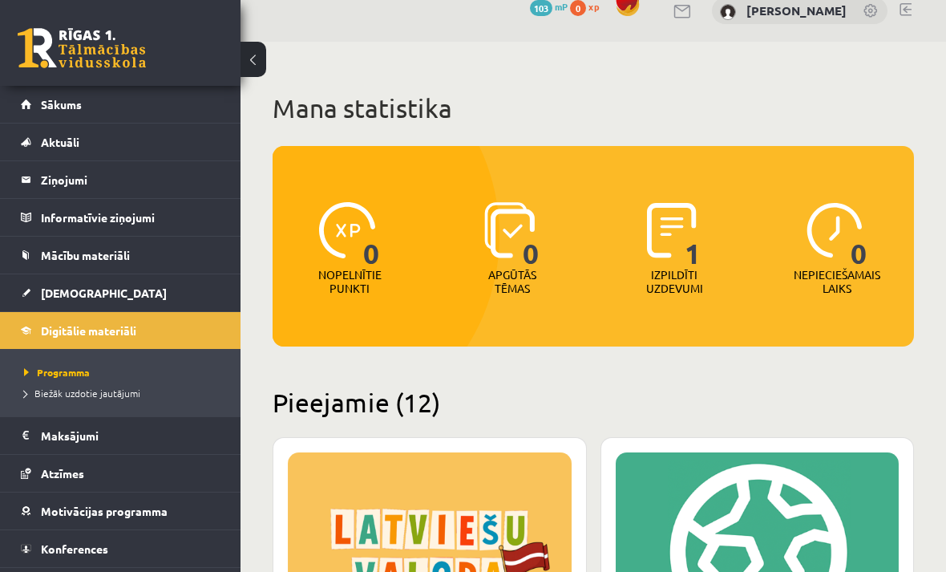
click at [265, 55] on button at bounding box center [254, 59] width 26 height 35
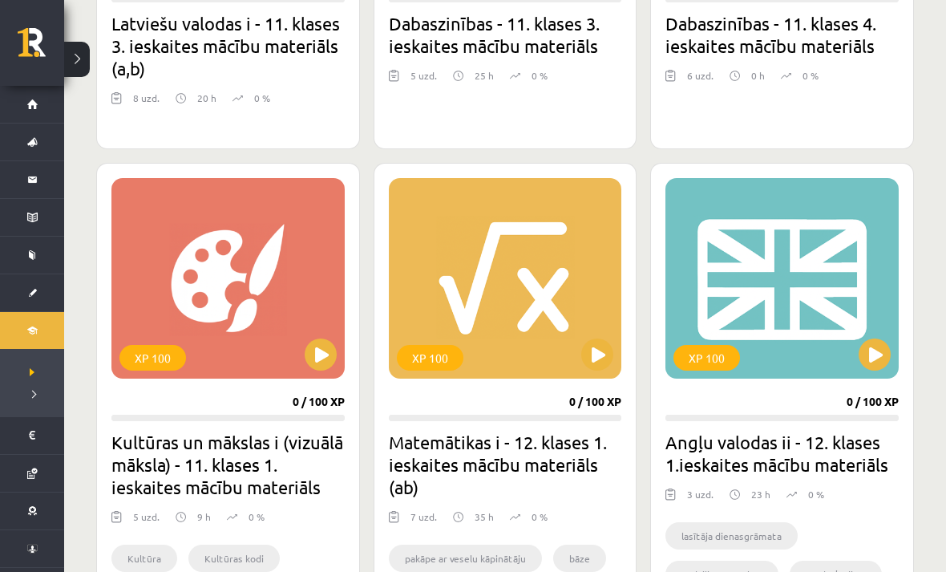
scroll to position [706, 0]
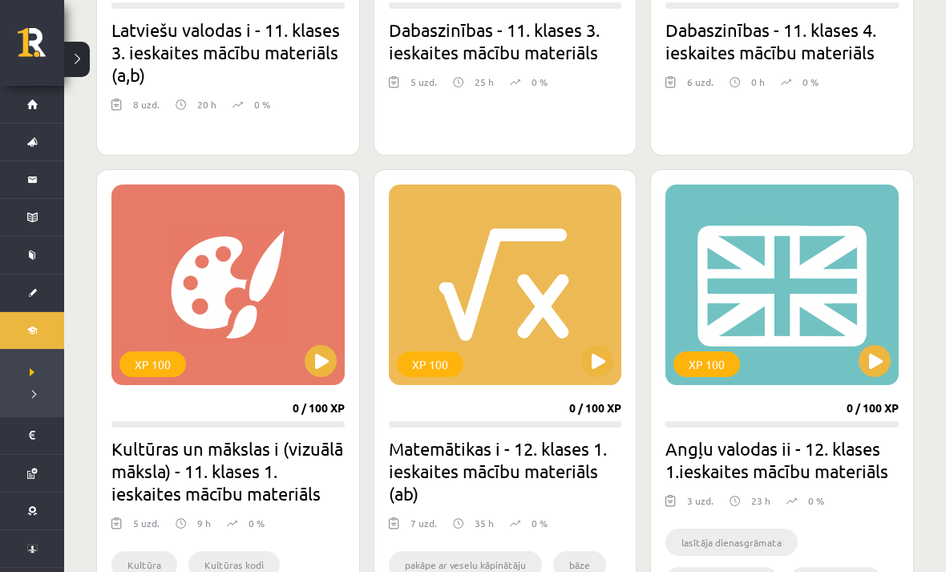
click at [874, 376] on button at bounding box center [875, 361] width 32 height 32
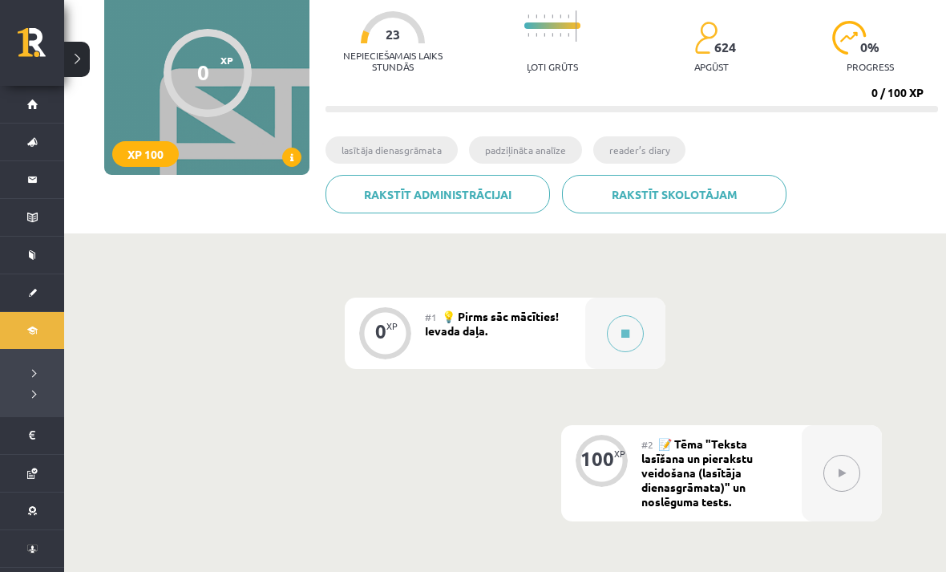
scroll to position [154, 0]
click at [471, 334] on span "💡 Pirms sāc mācīties! Ievada daļa." at bounding box center [492, 322] width 134 height 29
click at [623, 335] on icon at bounding box center [625, 333] width 8 height 10
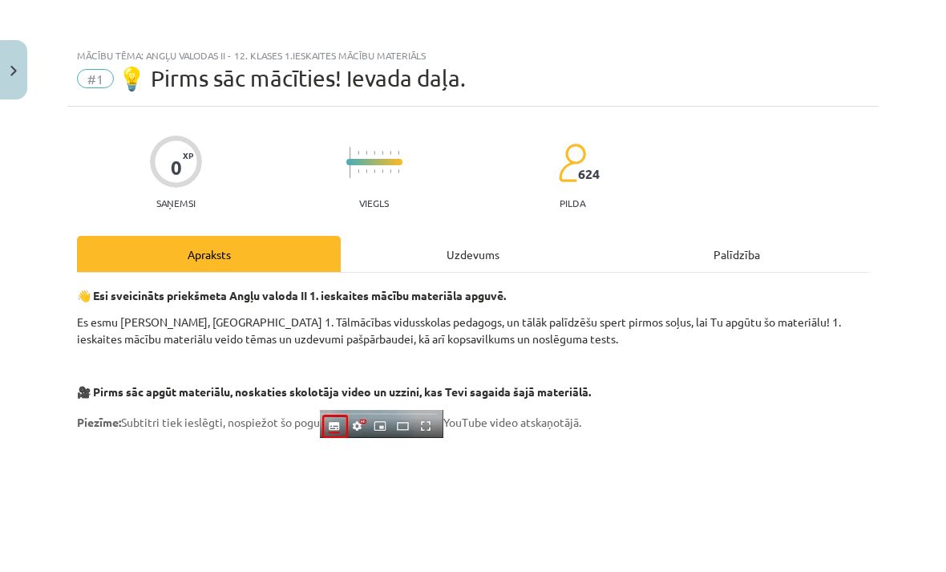
scroll to position [0, 0]
click at [11, 67] on img "Close" at bounding box center [13, 71] width 6 height 10
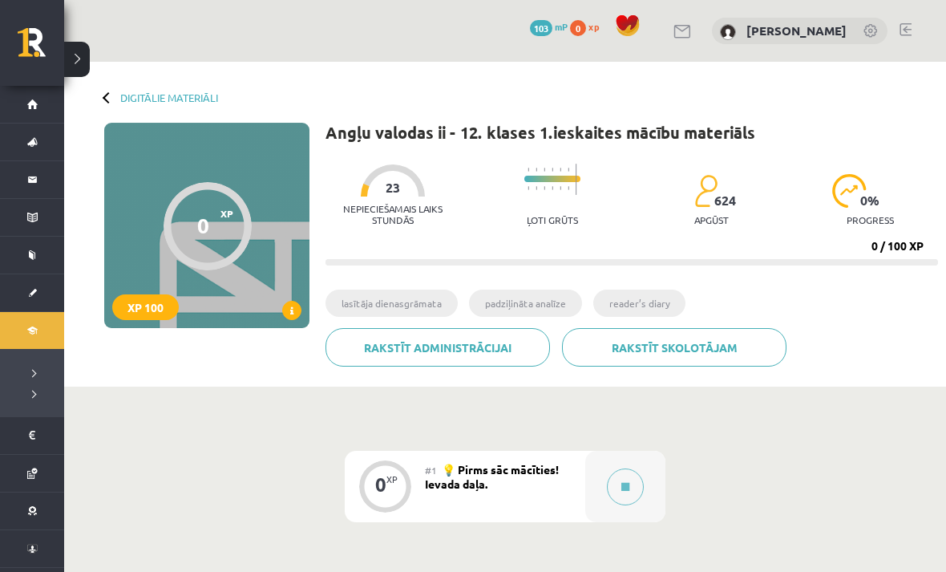
click at [161, 84] on div "Digitālie materiāli 0 XP XP 100 0 / 100 XP Angļu valodas ii - 12. klases 1.iesk…" at bounding box center [505, 224] width 882 height 325
click at [169, 97] on link "Digitālie materiāli" at bounding box center [169, 97] width 98 height 12
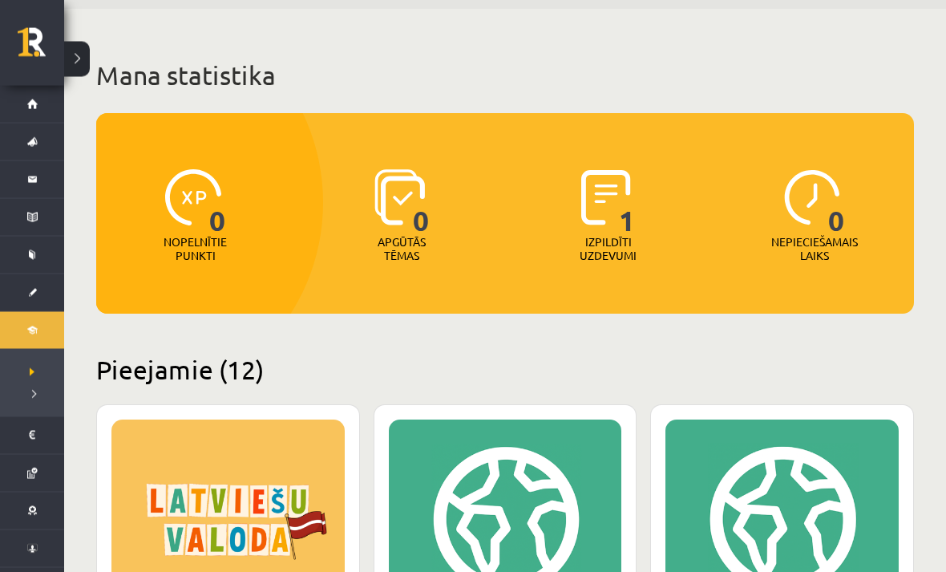
scroll to position [54, 0]
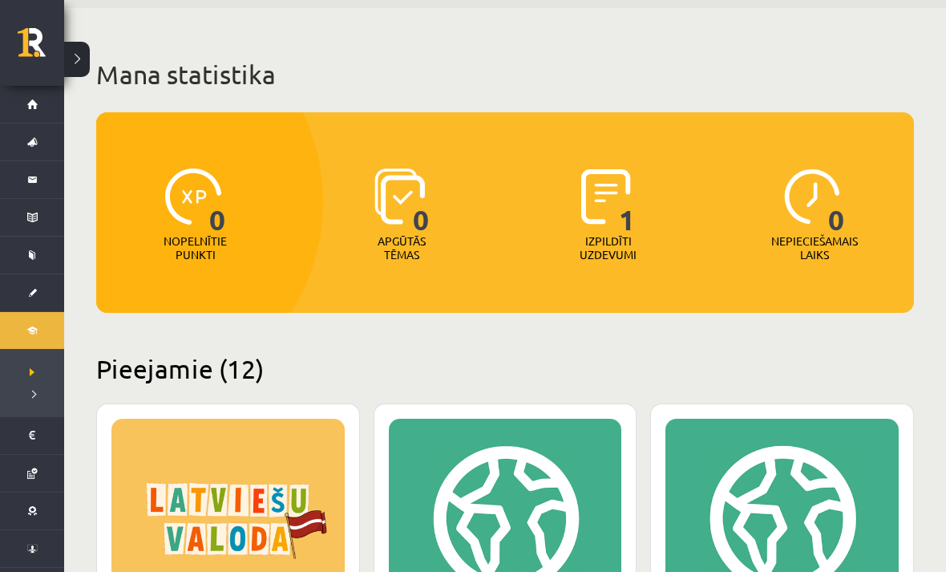
click at [20, 104] on span "Sākums" at bounding box center [20, 104] width 0 height 0
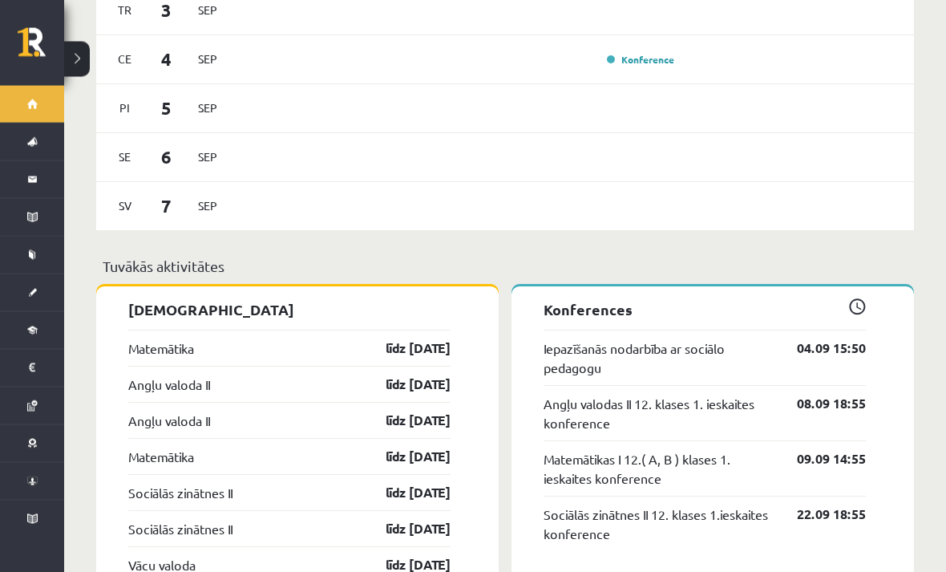
scroll to position [1265, 0]
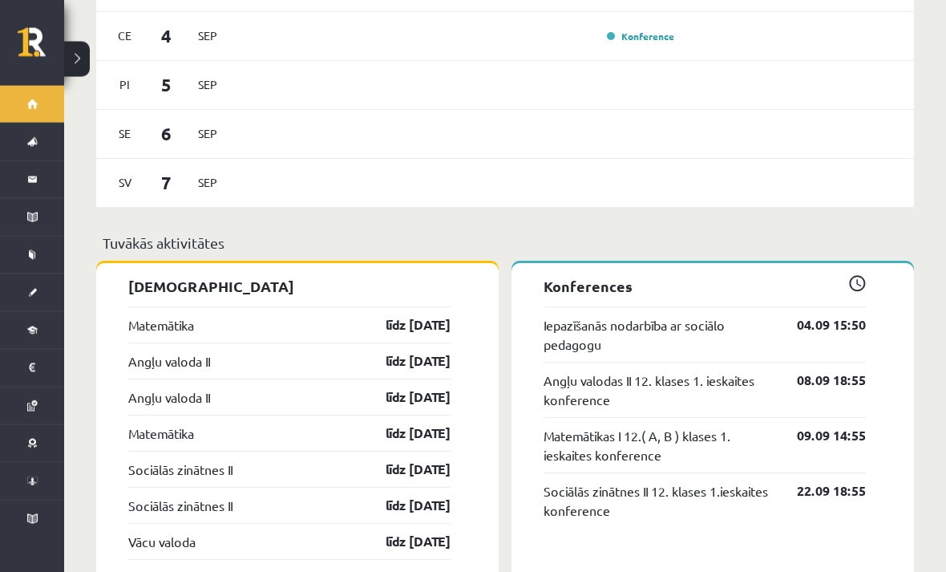
click at [435, 352] on link "līdz 15.09.25" at bounding box center [404, 361] width 93 height 19
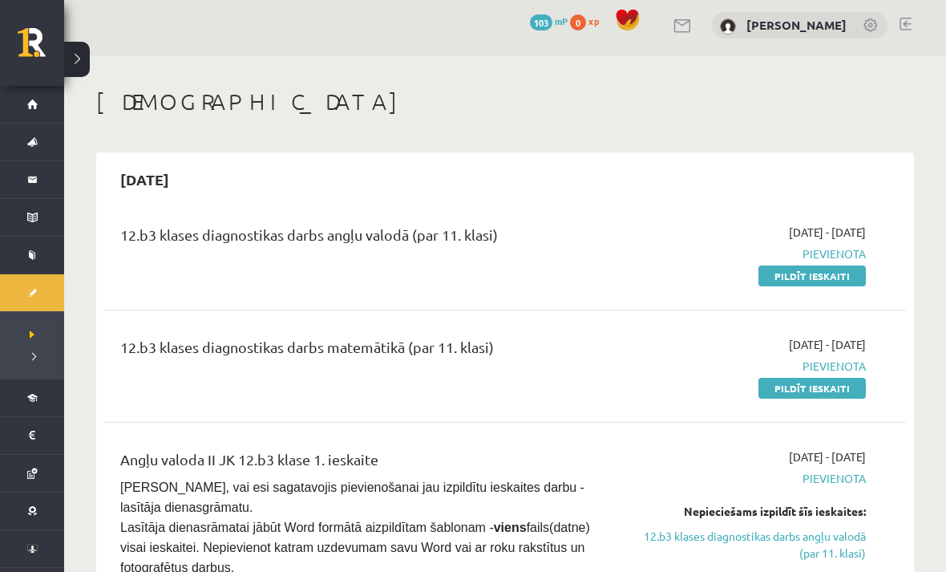
scroll to position [7, 0]
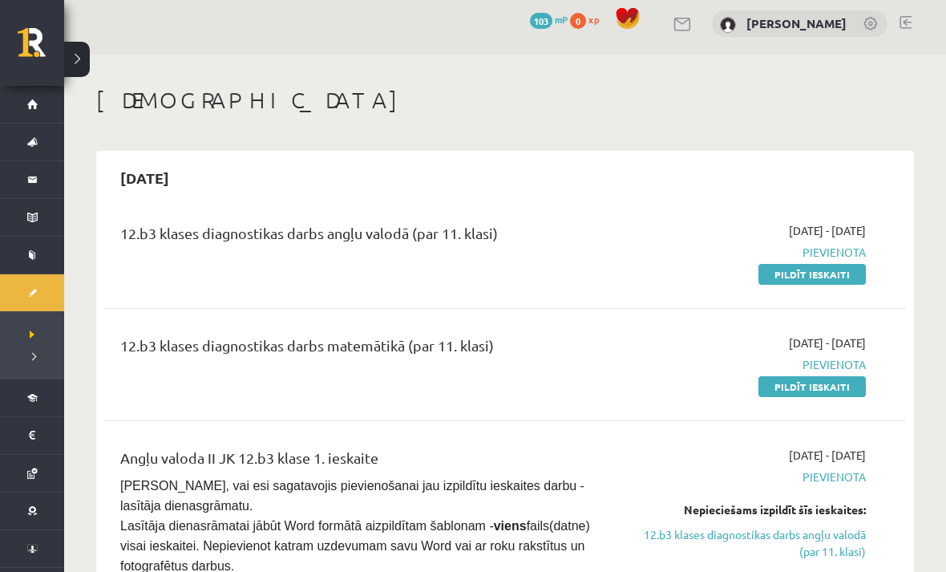
click at [426, 224] on div "12.b3 klases diagnostikas darbs angļu valodā (par 11. klasi)" at bounding box center [364, 237] width 489 height 30
click at [435, 232] on div "12.b3 klases diagnostikas darbs angļu valodā (par 11. klasi)" at bounding box center [364, 237] width 489 height 30
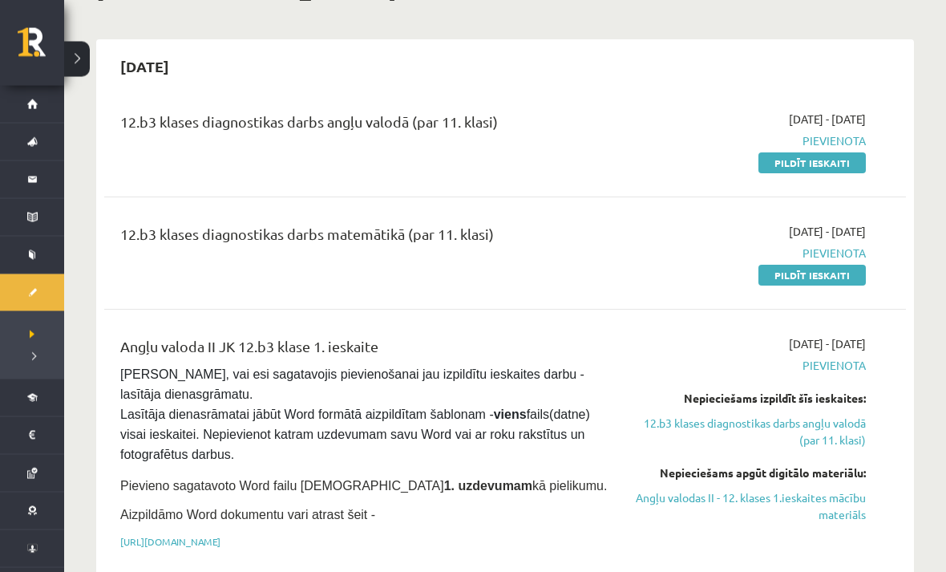
scroll to position [123, 0]
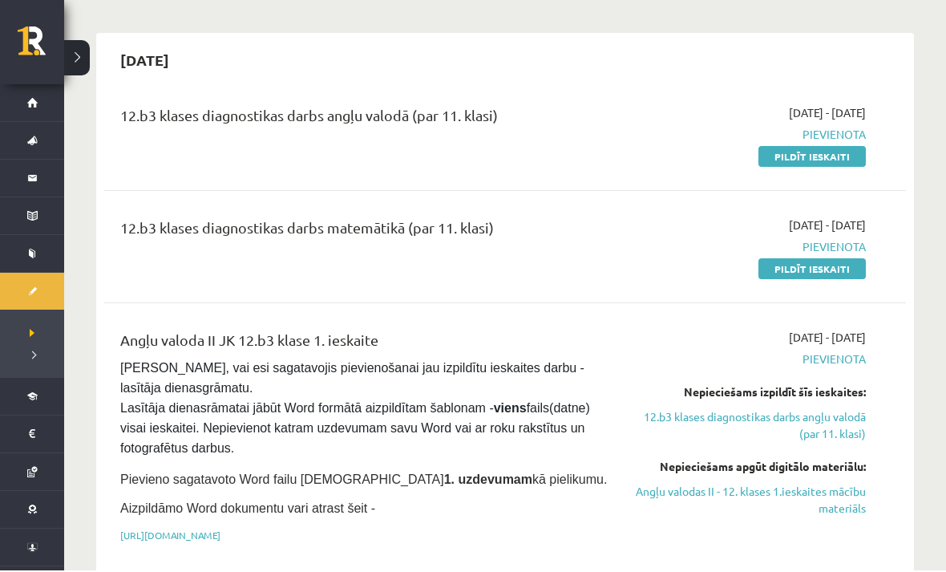
click at [580, 131] on div "12.b3 klases diagnostikas darbs angļu valodā (par 11. klasi)" at bounding box center [364, 121] width 489 height 30
click at [276, 174] on div "12.b3 klases diagnostikas darbs angļu valodā (par 11. klasi) [DATE] - [DATE] [G…" at bounding box center [505, 136] width 802 height 92
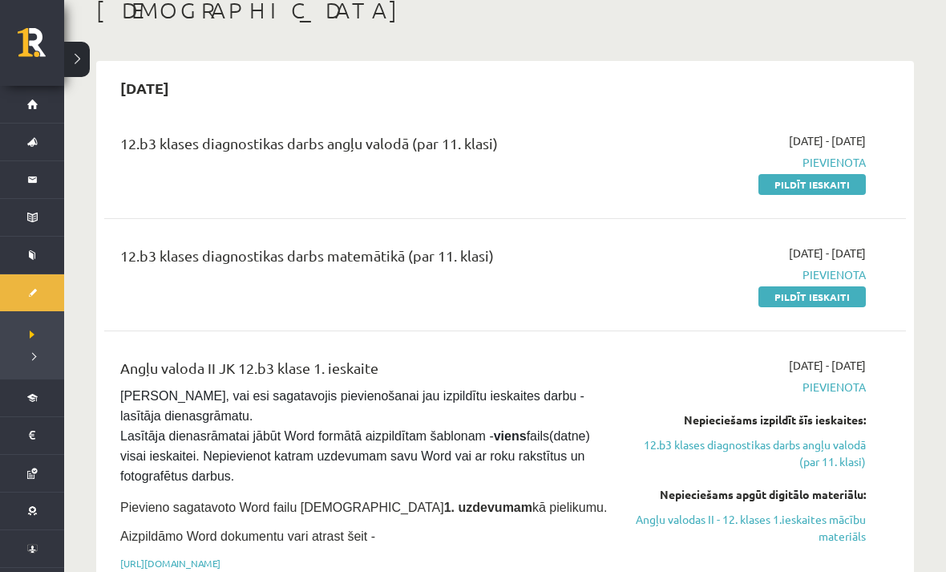
scroll to position [0, 0]
